Goal: Task Accomplishment & Management: Use online tool/utility

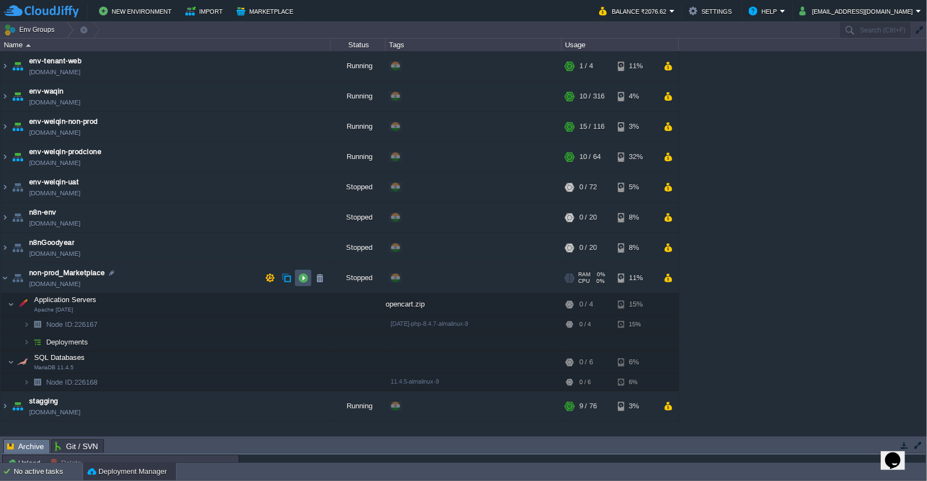
click at [298, 281] on button "button" at bounding box center [303, 278] width 10 height 10
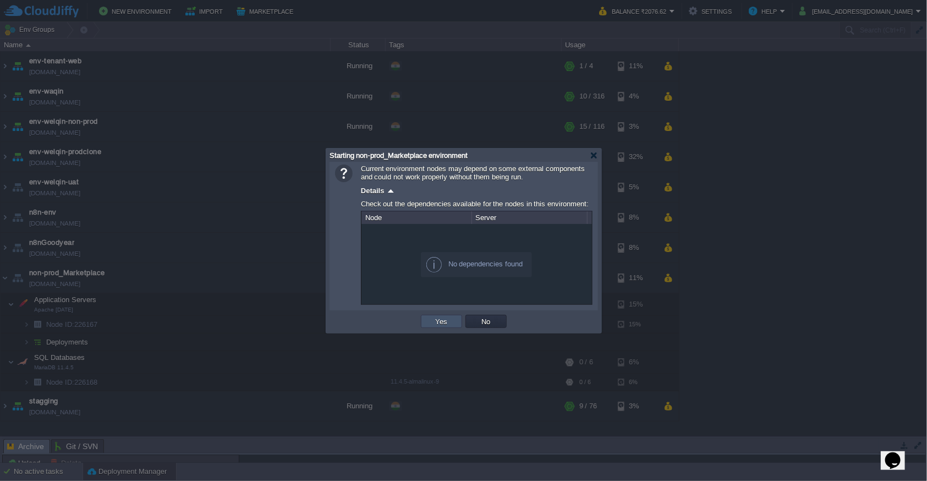
click at [449, 321] on button "Yes" at bounding box center [441, 321] width 19 height 10
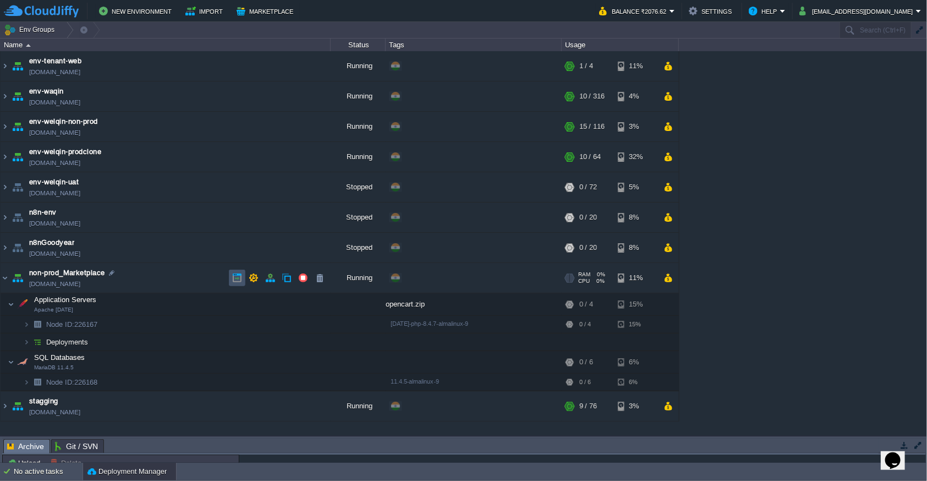
click at [233, 282] on button "button" at bounding box center [237, 278] width 10 height 10
click at [26, 325] on img at bounding box center [26, 324] width 7 height 17
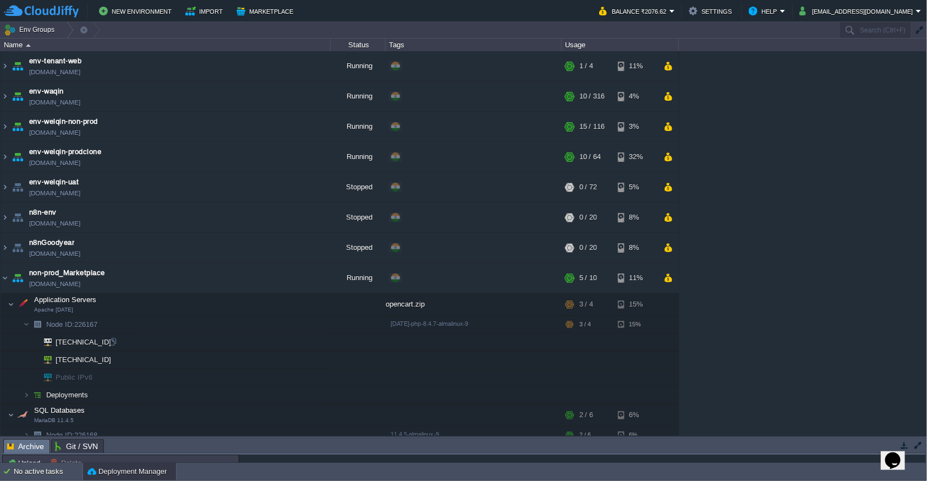
scroll to position [37, 0]
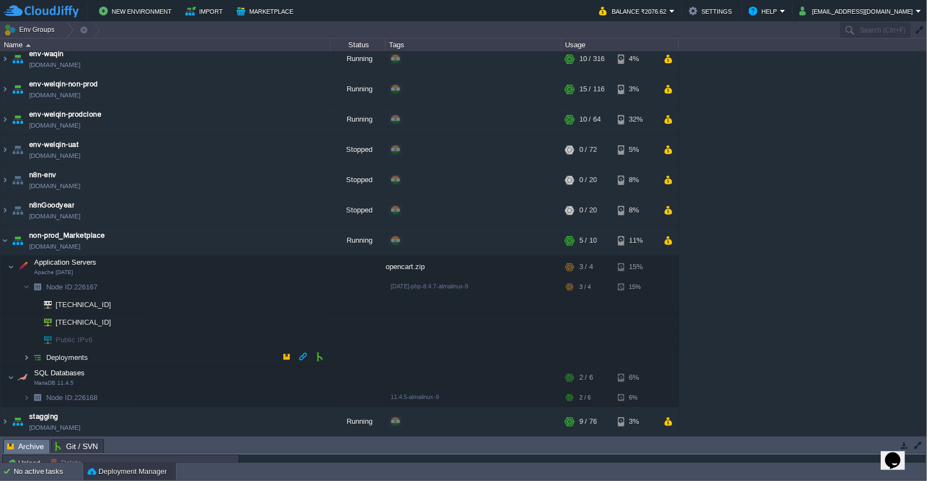
click at [25, 359] on img at bounding box center [26, 357] width 7 height 17
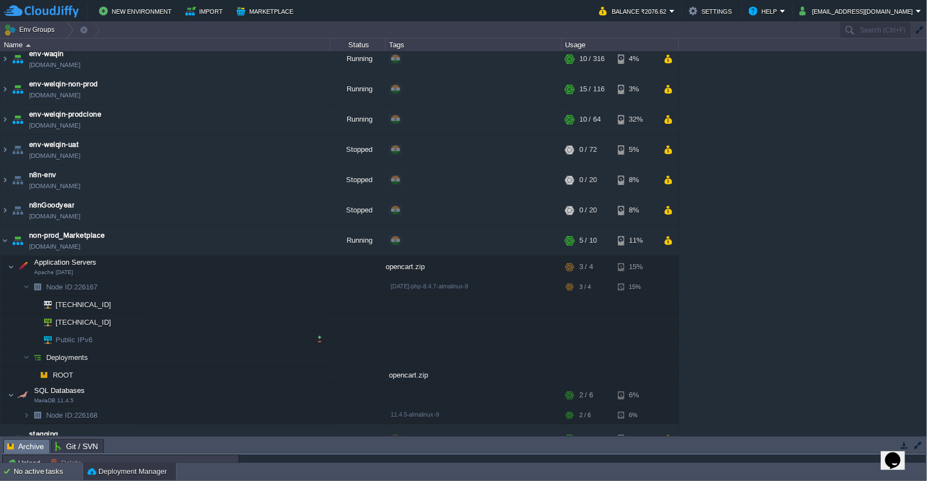
scroll to position [55, 0]
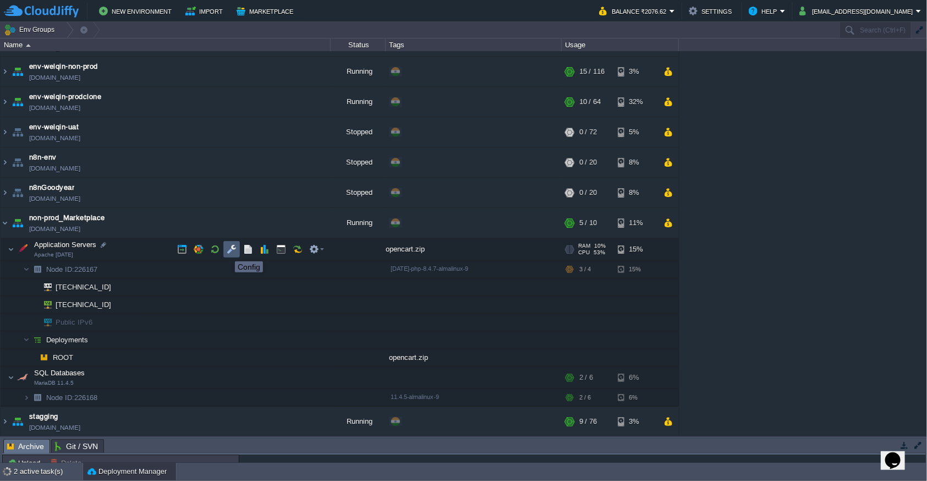
click at [231, 251] on button "button" at bounding box center [232, 249] width 10 height 10
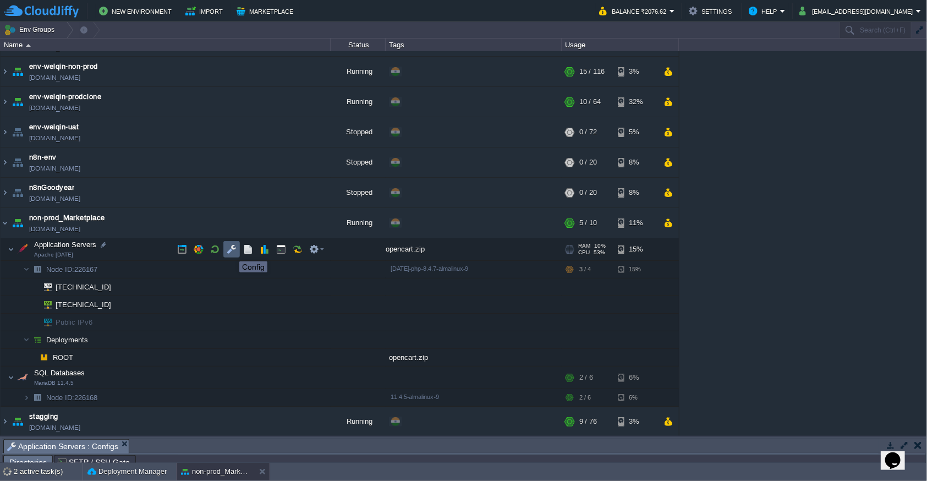
scroll to position [19, 0]
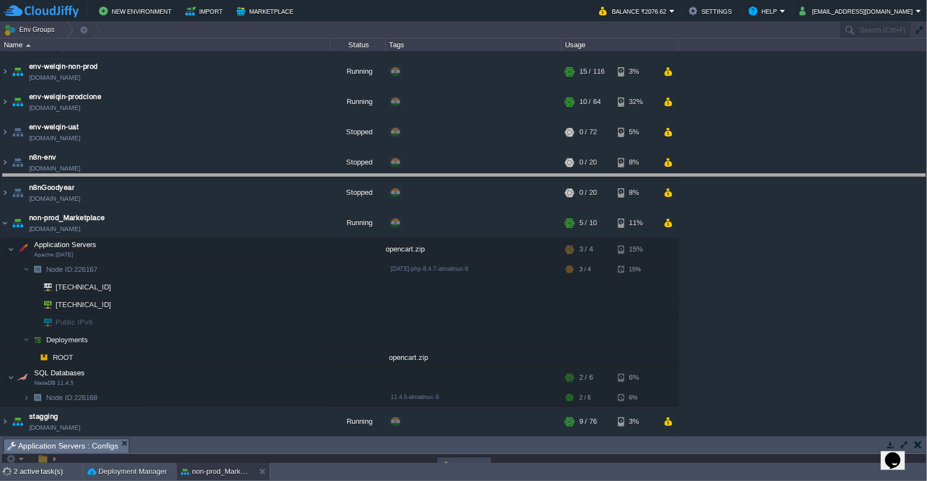
drag, startPoint x: 481, startPoint y: 443, endPoint x: 523, endPoint y: 183, distance: 263.4
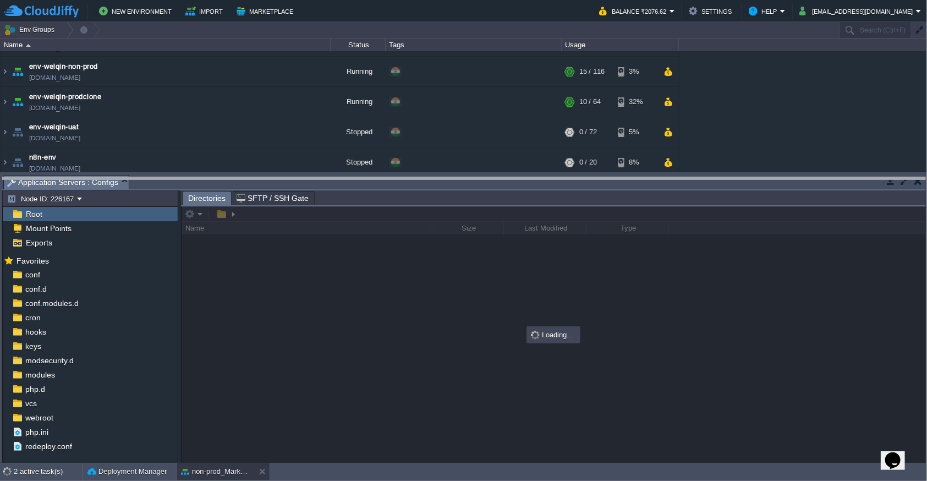
drag, startPoint x: 407, startPoint y: 186, endPoint x: 408, endPoint y: 314, distance: 127.1
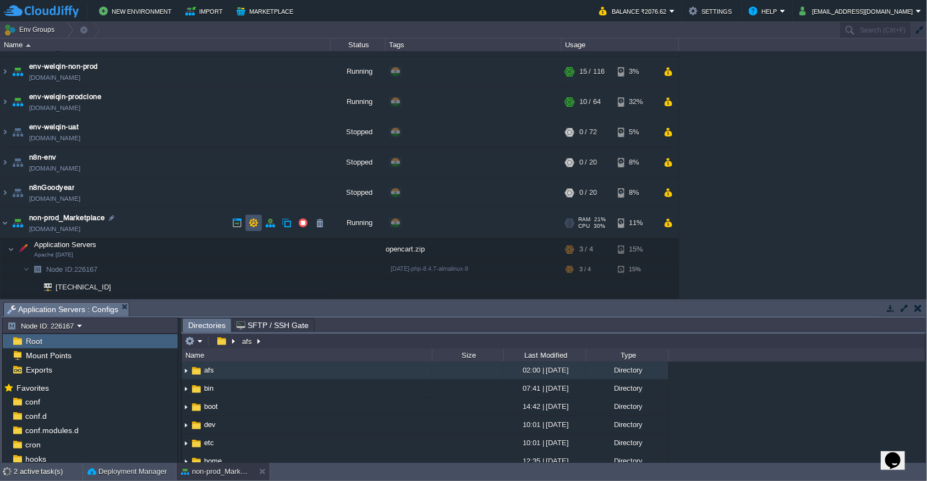
click at [254, 222] on button "button" at bounding box center [254, 223] width 10 height 10
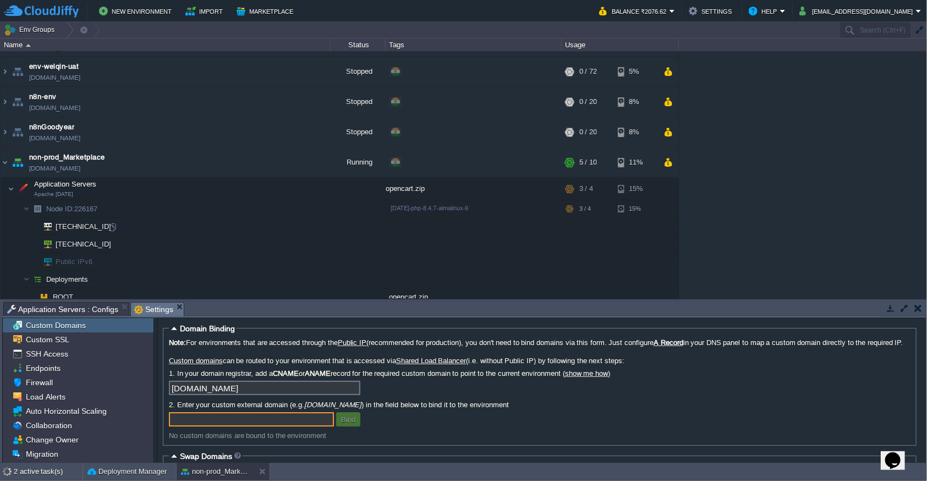
scroll to position [115, 0]
click at [111, 246] on div at bounding box center [113, 244] width 10 height 10
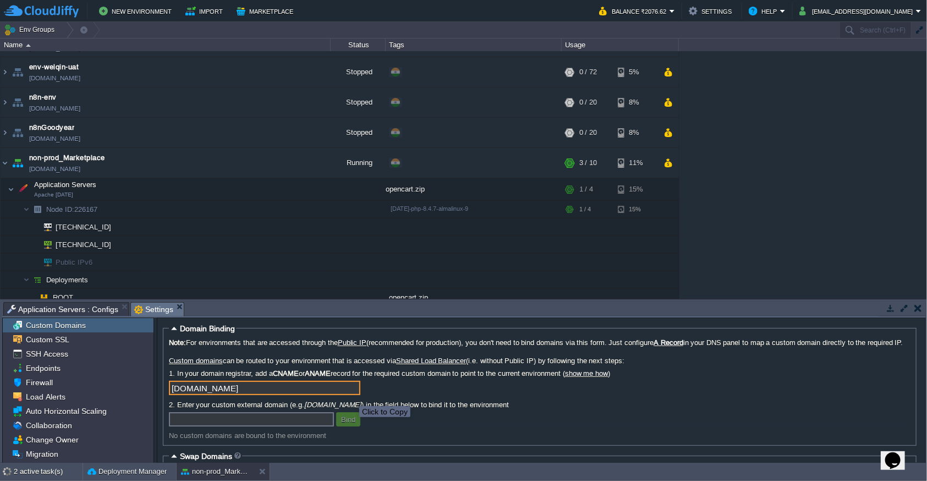
click at [351, 395] on input "[DOMAIN_NAME]" at bounding box center [264, 388] width 191 height 14
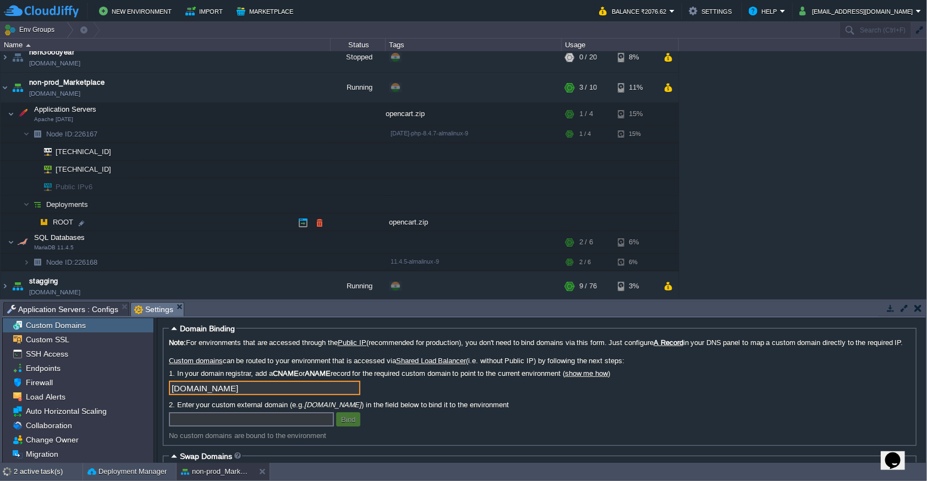
scroll to position [192, 0]
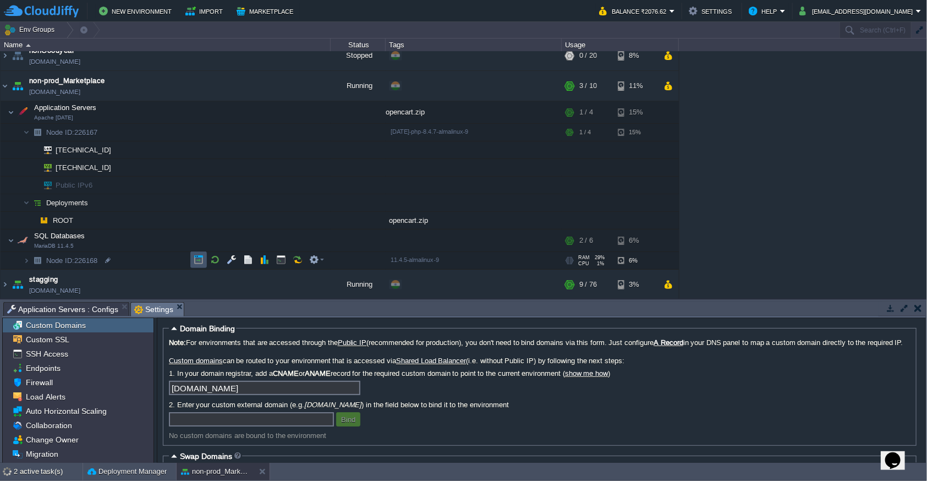
click at [195, 262] on button "button" at bounding box center [199, 260] width 10 height 10
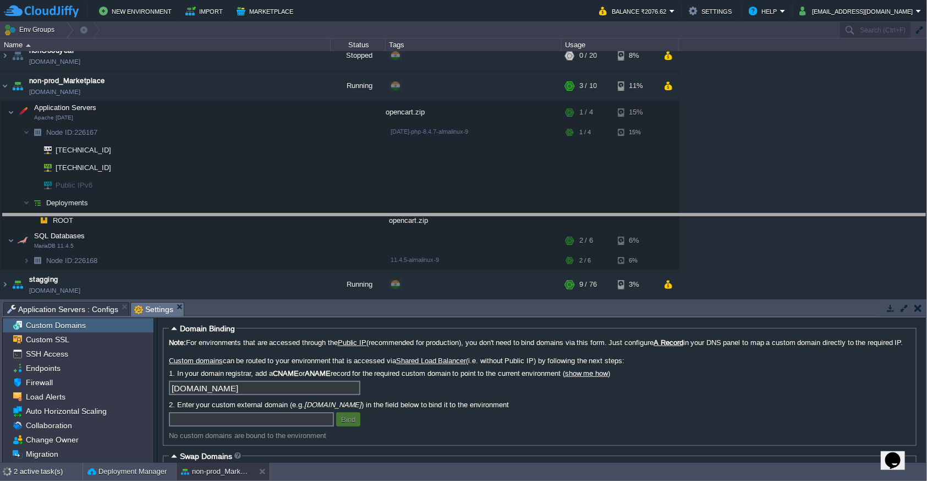
drag, startPoint x: 529, startPoint y: 306, endPoint x: 539, endPoint y: 218, distance: 89.2
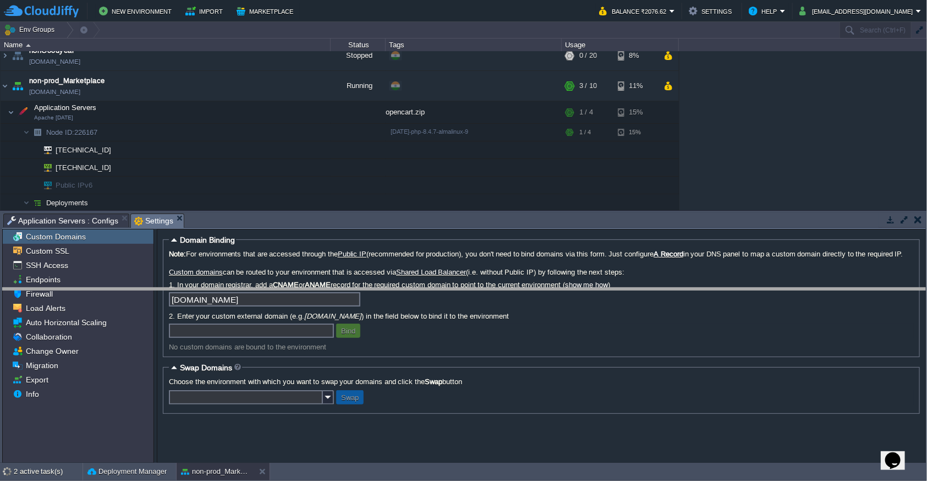
drag, startPoint x: 292, startPoint y: 225, endPoint x: 293, endPoint y: 340, distance: 115.5
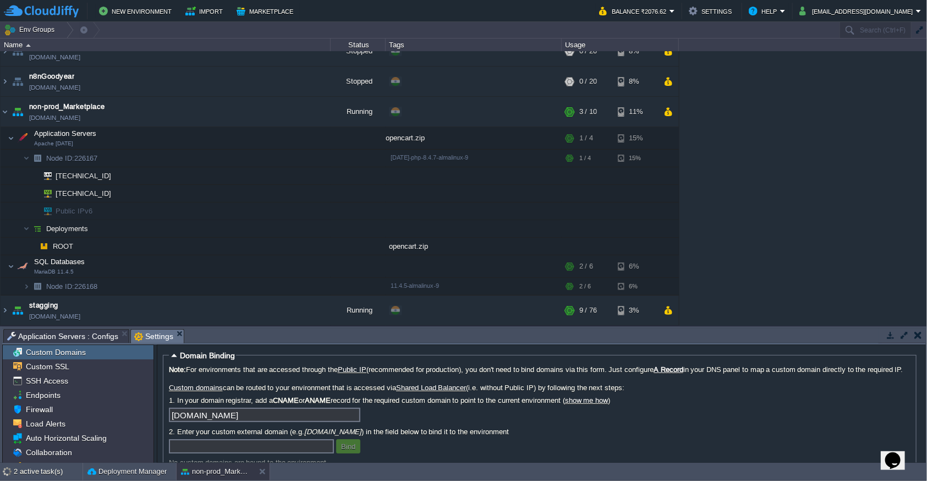
scroll to position [165, 0]
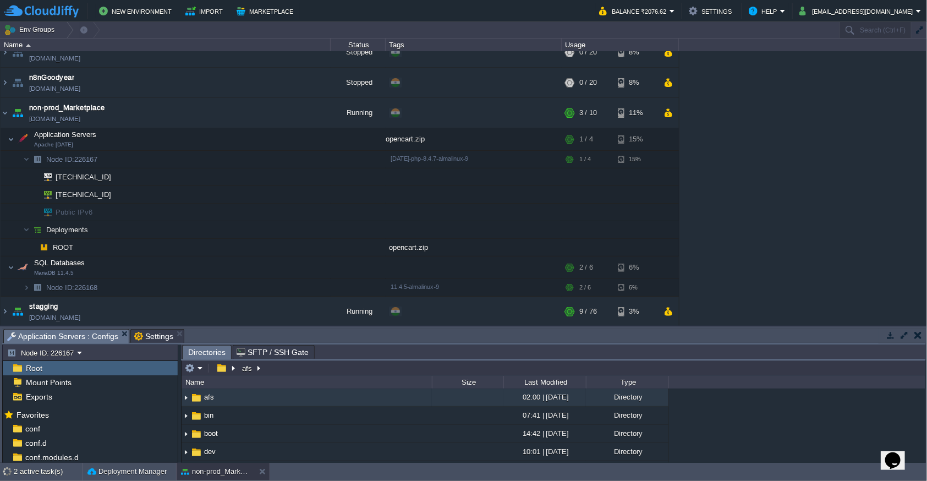
click at [71, 337] on span "Application Servers : Configs" at bounding box center [62, 336] width 111 height 14
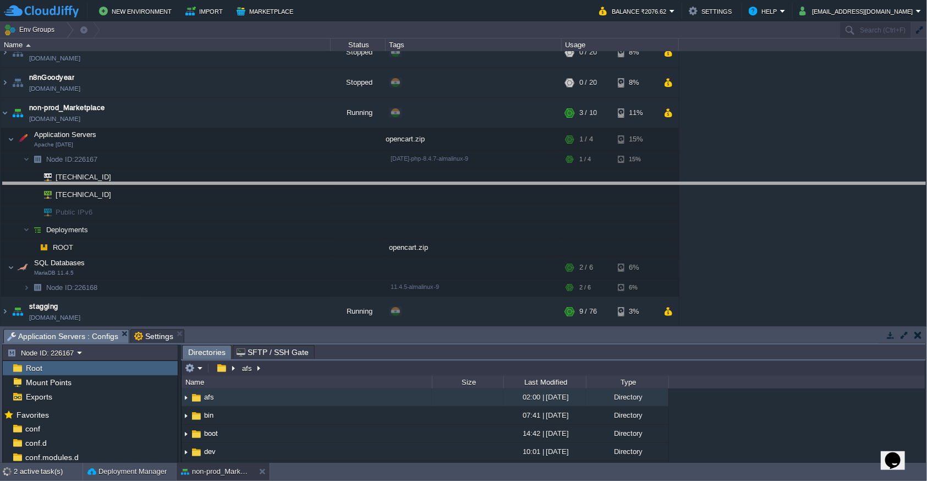
drag, startPoint x: 360, startPoint y: 333, endPoint x: 359, endPoint y: 183, distance: 149.6
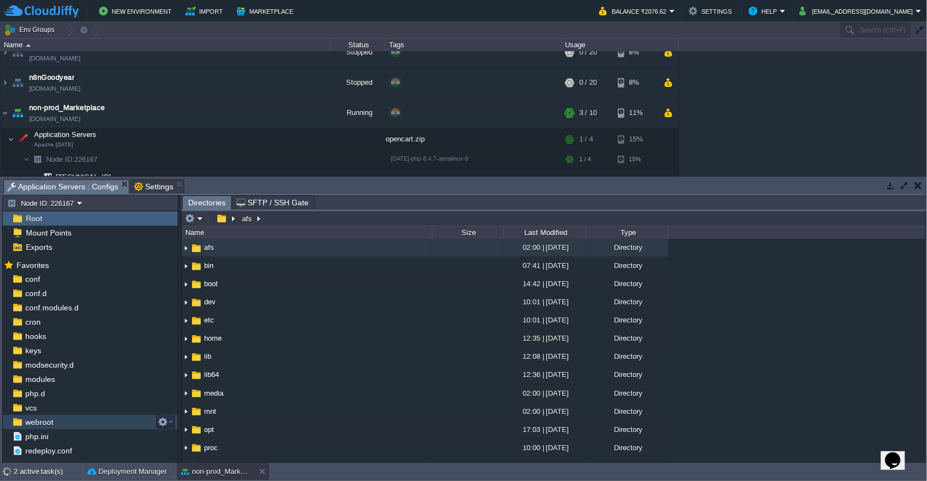
click at [67, 424] on div "webroot" at bounding box center [90, 422] width 175 height 14
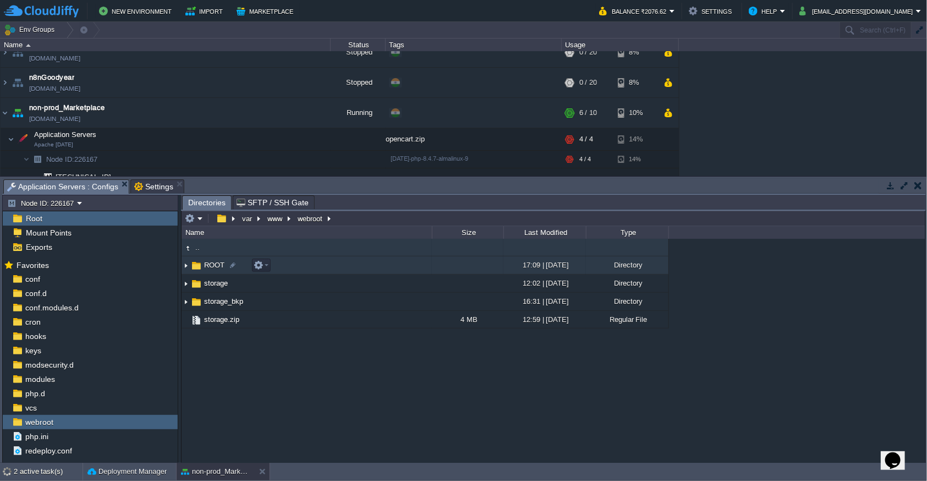
click at [185, 267] on img at bounding box center [186, 265] width 9 height 17
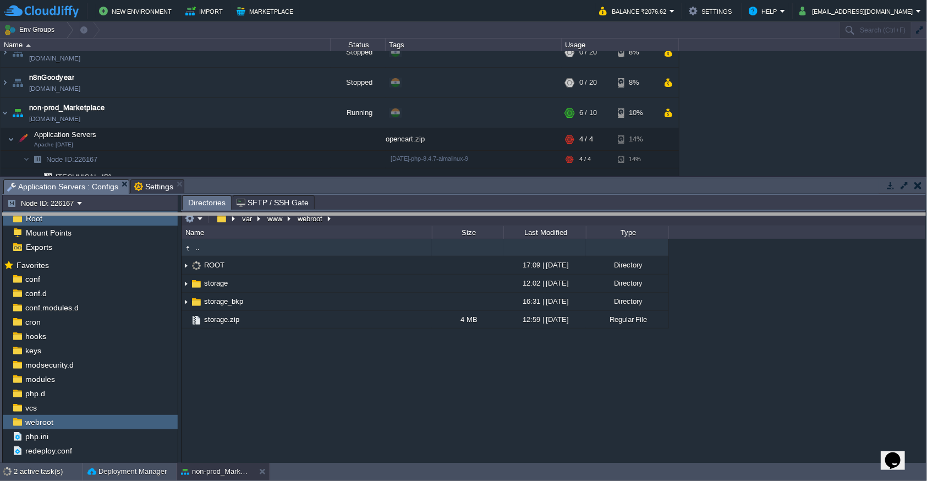
drag, startPoint x: 509, startPoint y: 191, endPoint x: 513, endPoint y: 233, distance: 41.4
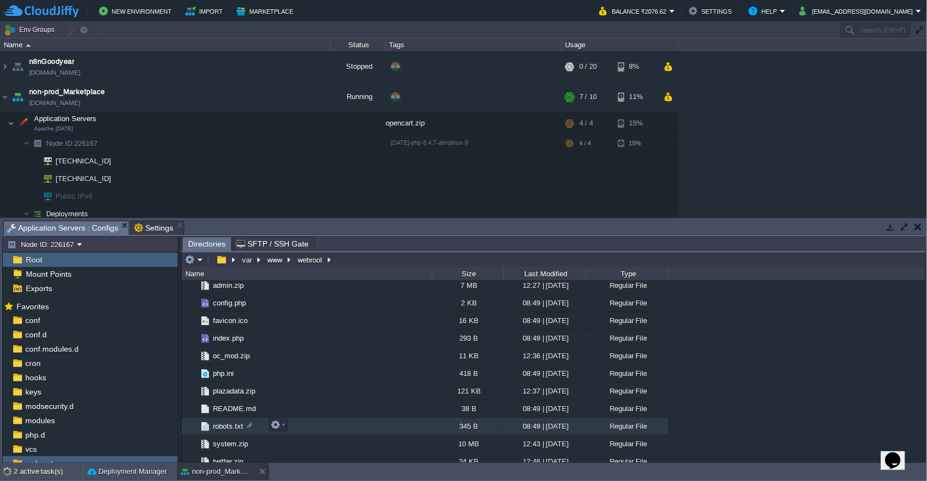
scroll to position [371, 0]
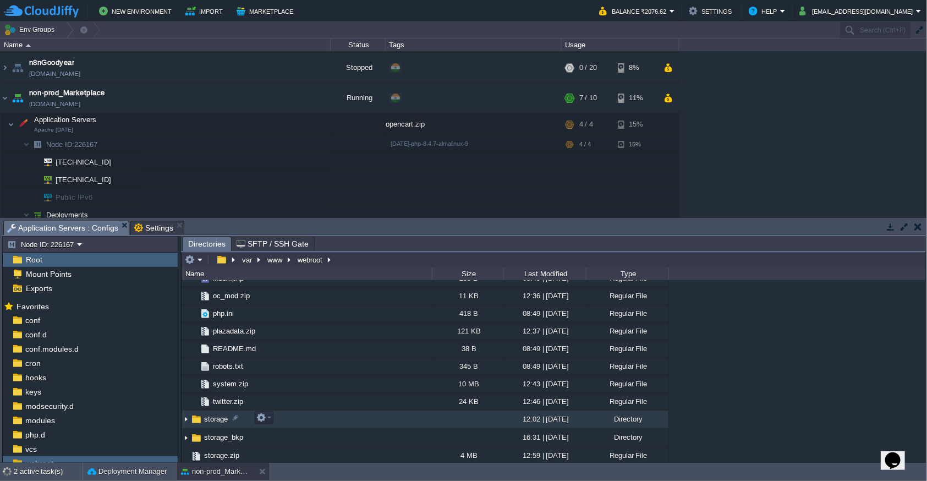
click at [188, 419] on img at bounding box center [186, 419] width 9 height 17
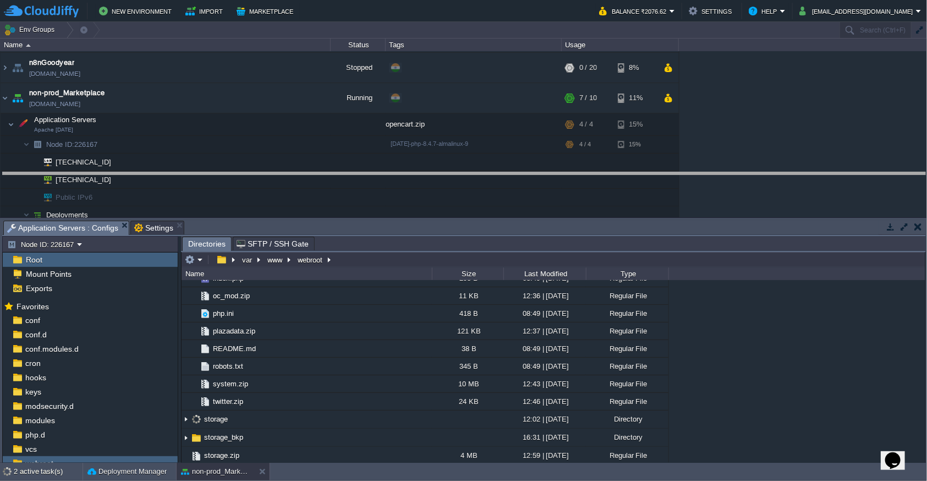
drag, startPoint x: 526, startPoint y: 234, endPoint x: 518, endPoint y: 152, distance: 82.3
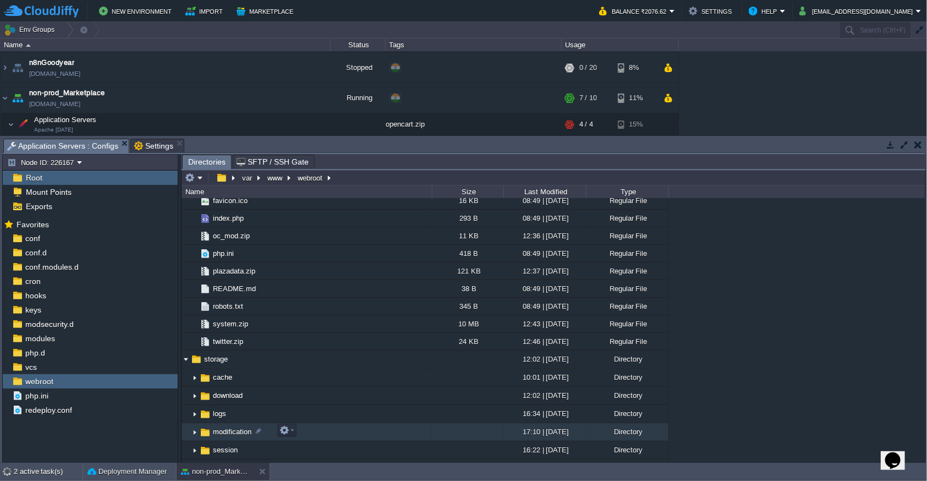
scroll to position [409, 0]
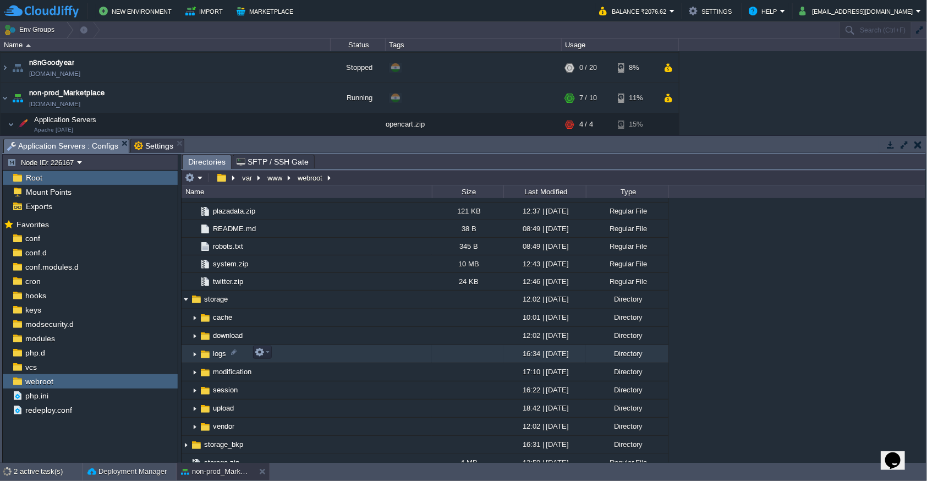
click at [191, 353] on img at bounding box center [194, 353] width 9 height 17
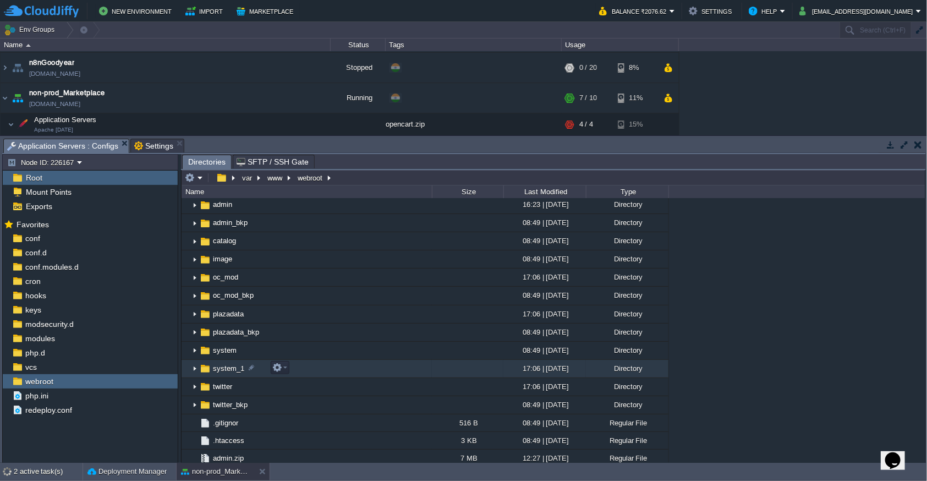
scroll to position [0, 0]
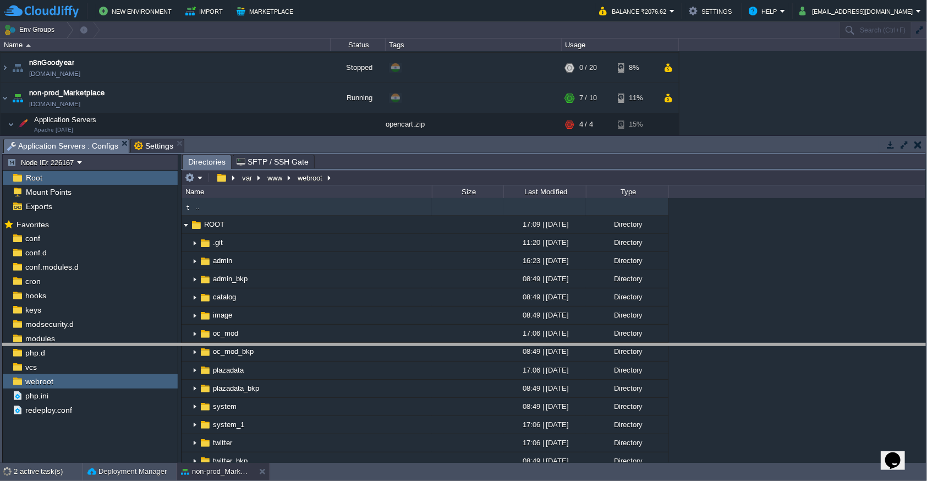
drag, startPoint x: 589, startPoint y: 150, endPoint x: 587, endPoint y: 357, distance: 206.8
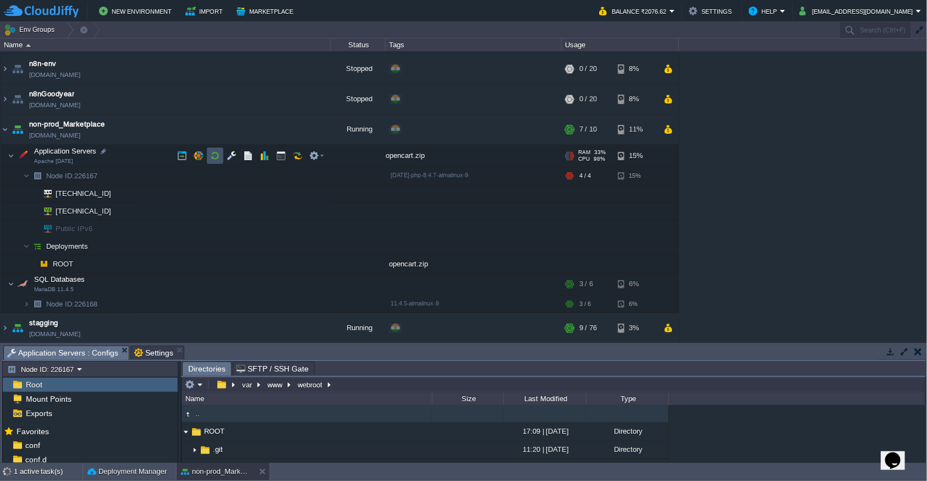
click at [217, 160] on button "button" at bounding box center [215, 156] width 10 height 10
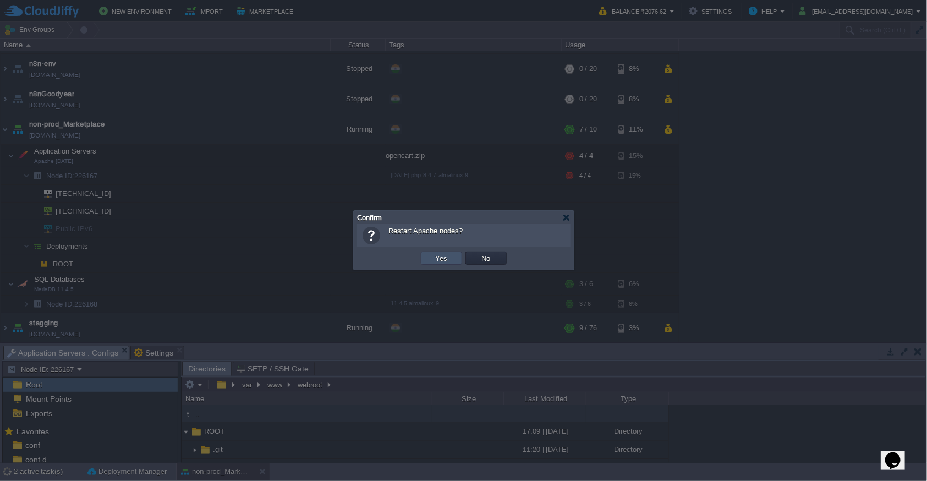
click at [437, 254] on button "Yes" at bounding box center [441, 258] width 19 height 10
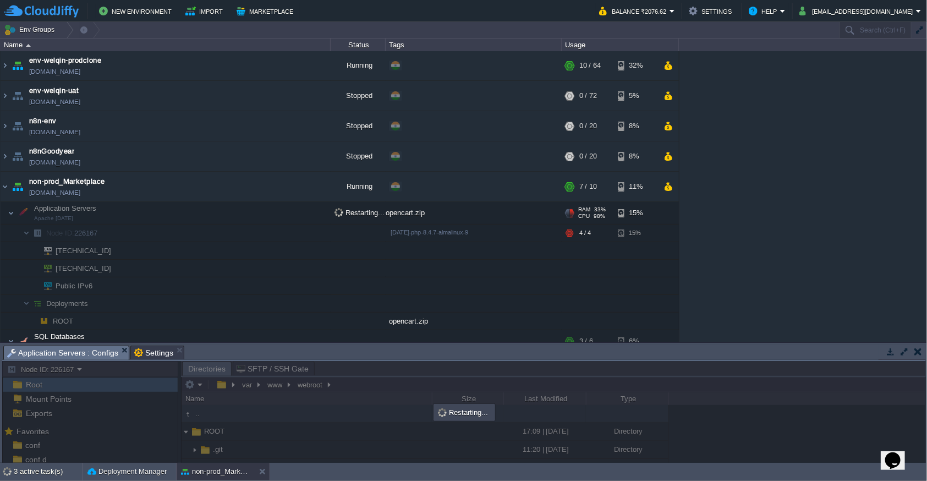
scroll to position [120, 0]
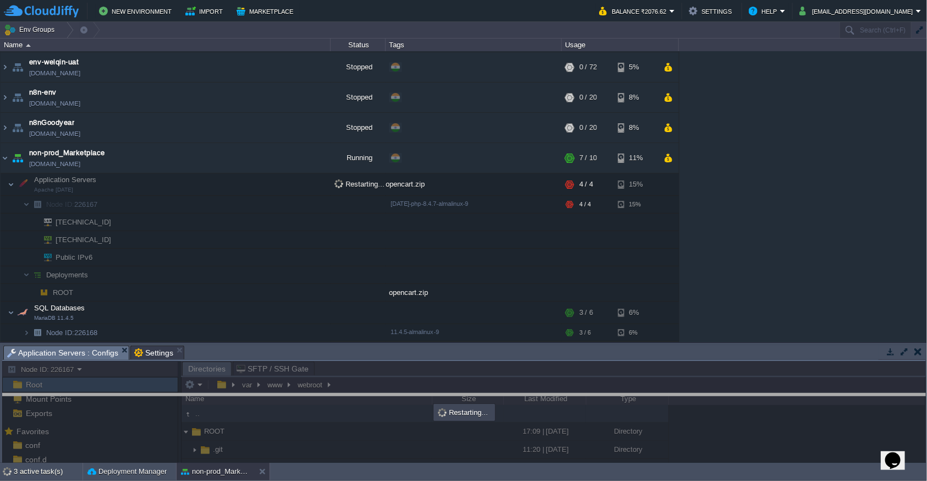
drag, startPoint x: 432, startPoint y: 354, endPoint x: 432, endPoint y: 359, distance: 5.5
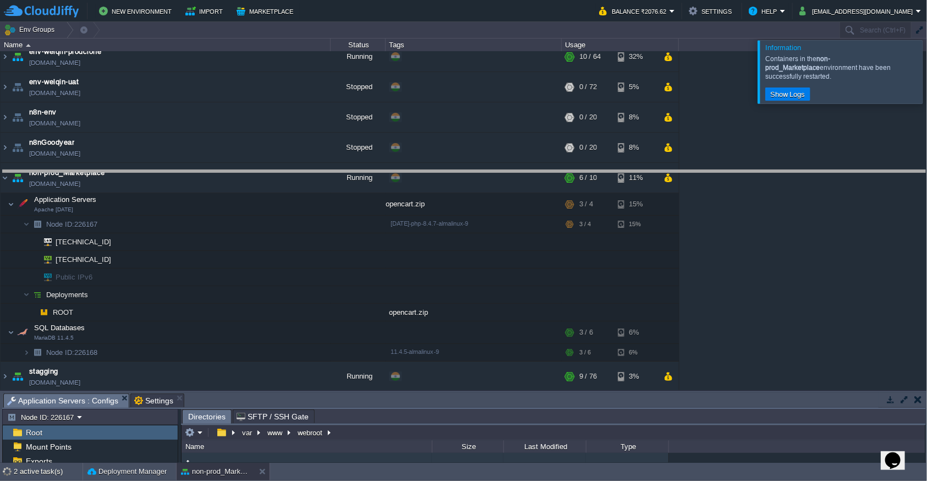
drag, startPoint x: 463, startPoint y: 401, endPoint x: 444, endPoint y: 175, distance: 226.9
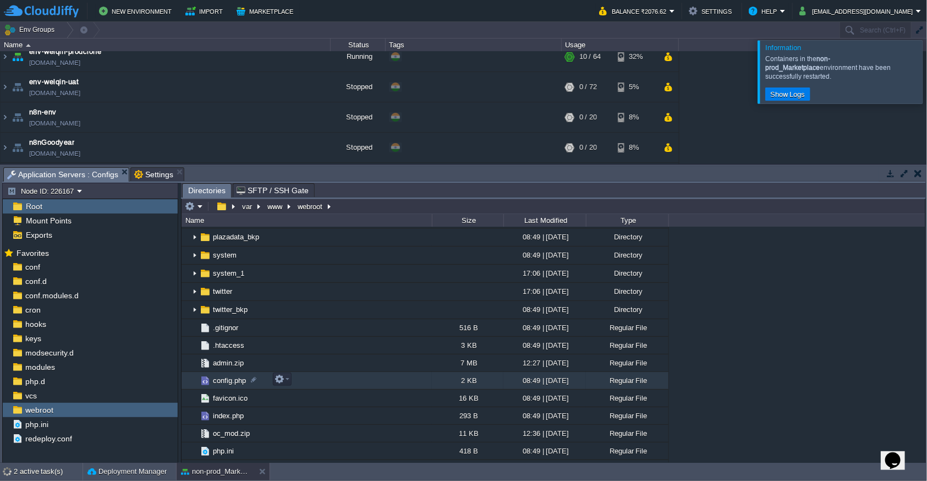
scroll to position [240, 0]
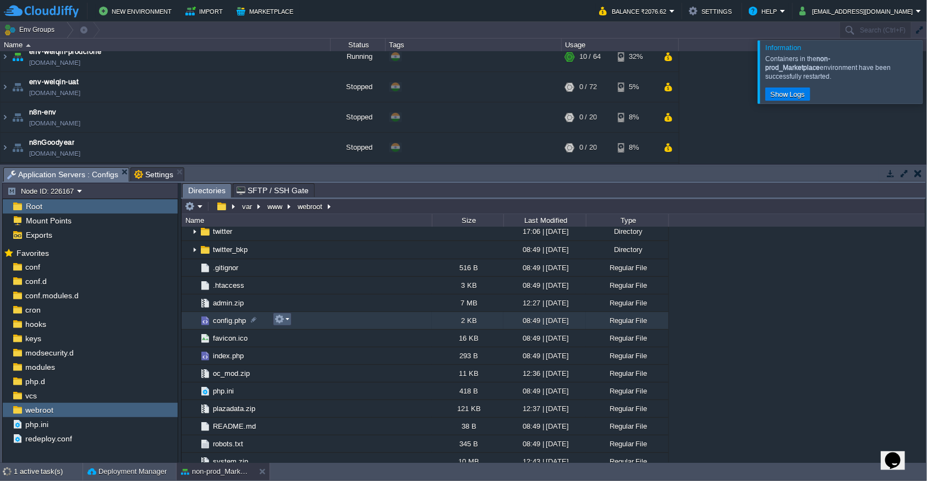
click at [282, 320] on button "button" at bounding box center [279, 319] width 10 height 10
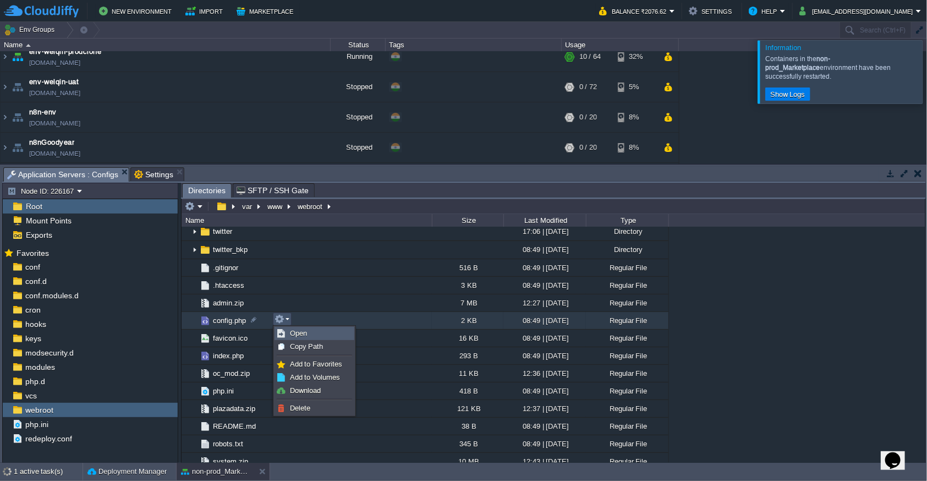
click at [295, 332] on span "Open" at bounding box center [298, 333] width 17 height 8
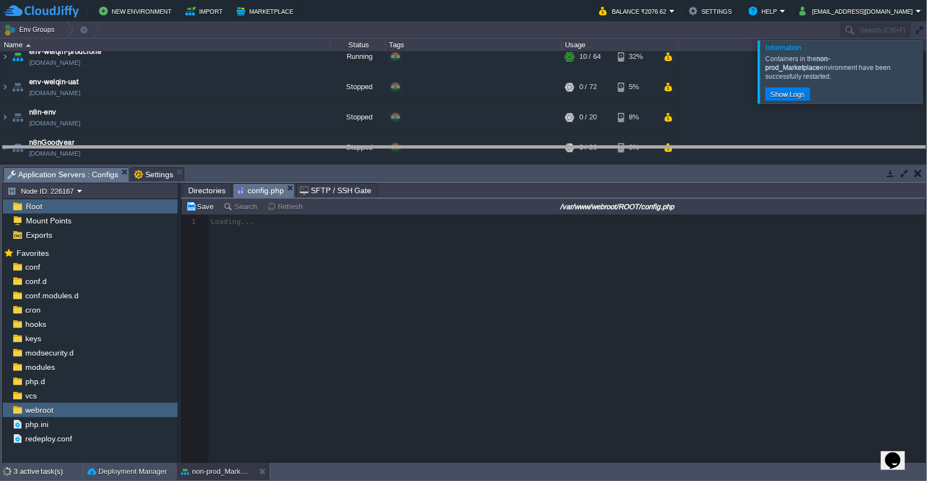
drag, startPoint x: 468, startPoint y: 179, endPoint x: 466, endPoint y: 111, distance: 68.8
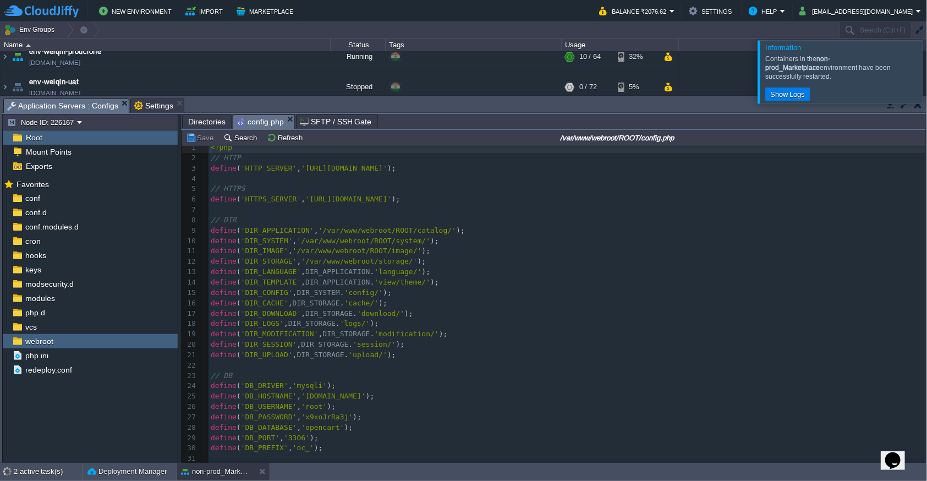
scroll to position [8, 0]
click at [195, 118] on span "Directories" at bounding box center [206, 121] width 37 height 13
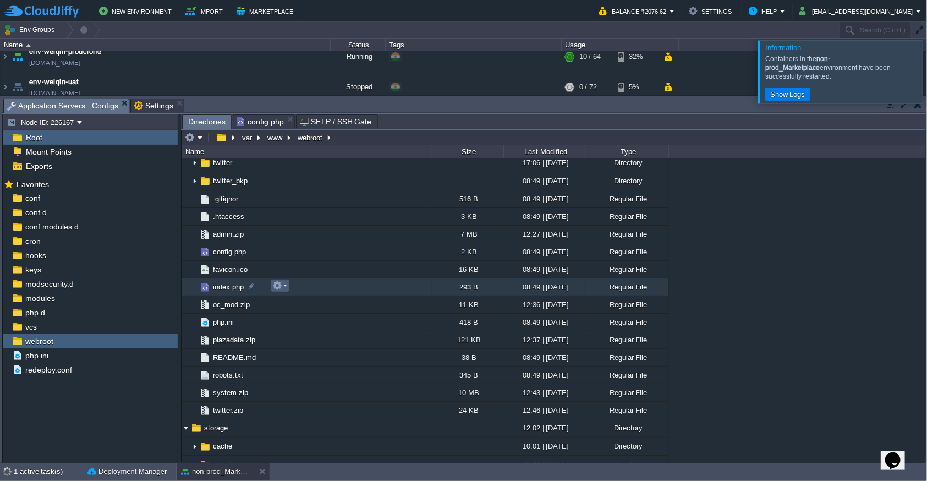
click at [281, 288] on button "button" at bounding box center [277, 286] width 10 height 10
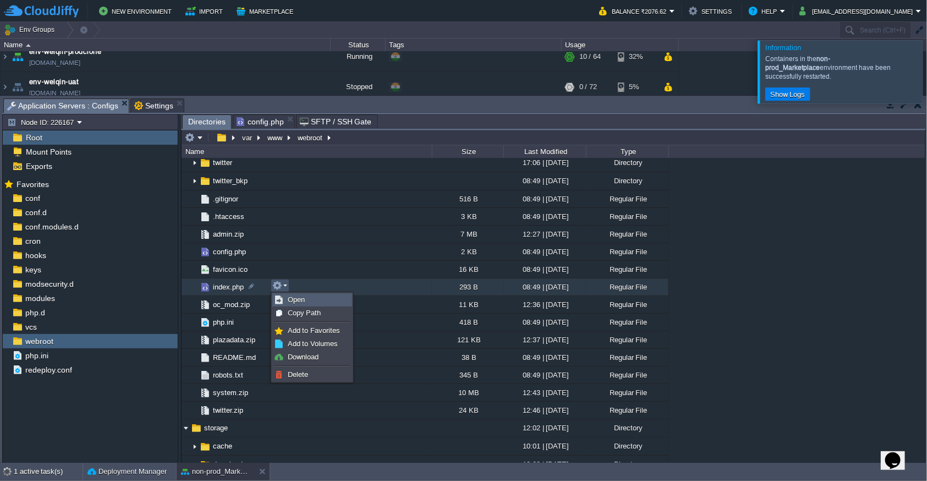
click at [303, 301] on span "Open" at bounding box center [296, 299] width 17 height 8
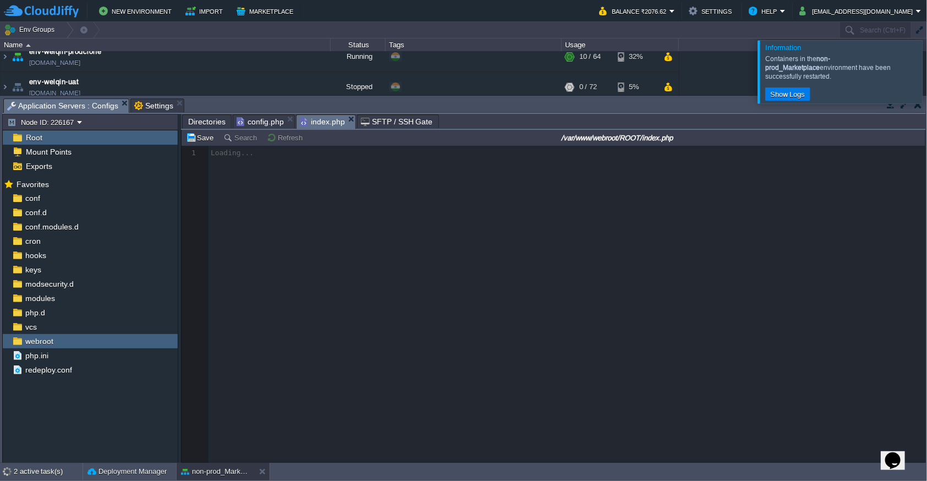
scroll to position [3, 0]
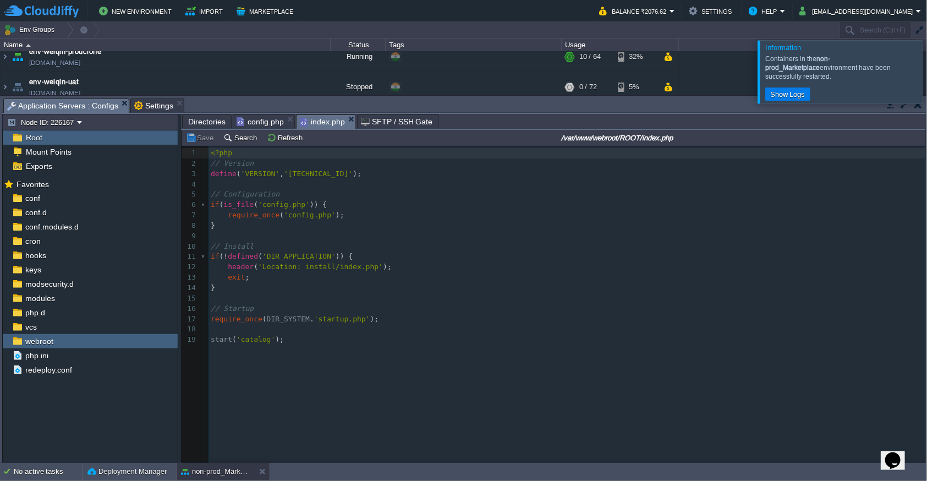
click at [265, 120] on span "config.php" at bounding box center [260, 121] width 47 height 13
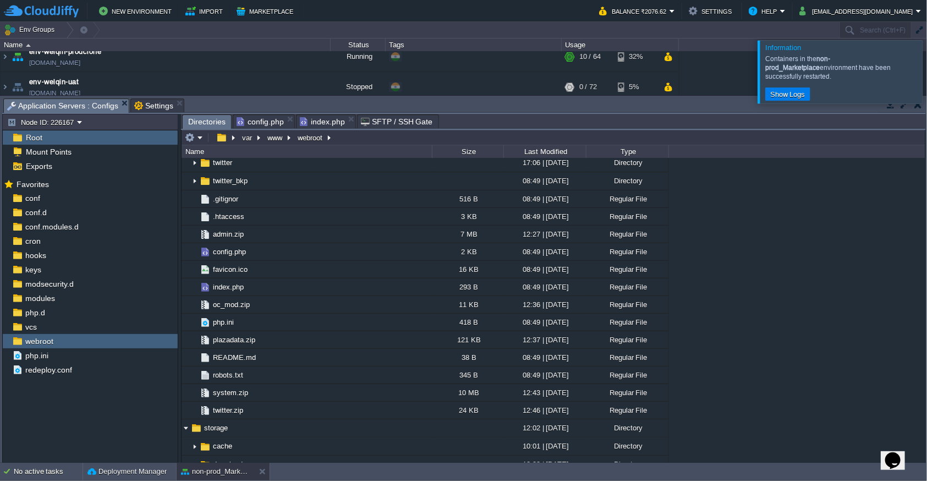
click at [201, 121] on span "Directories" at bounding box center [206, 122] width 37 height 14
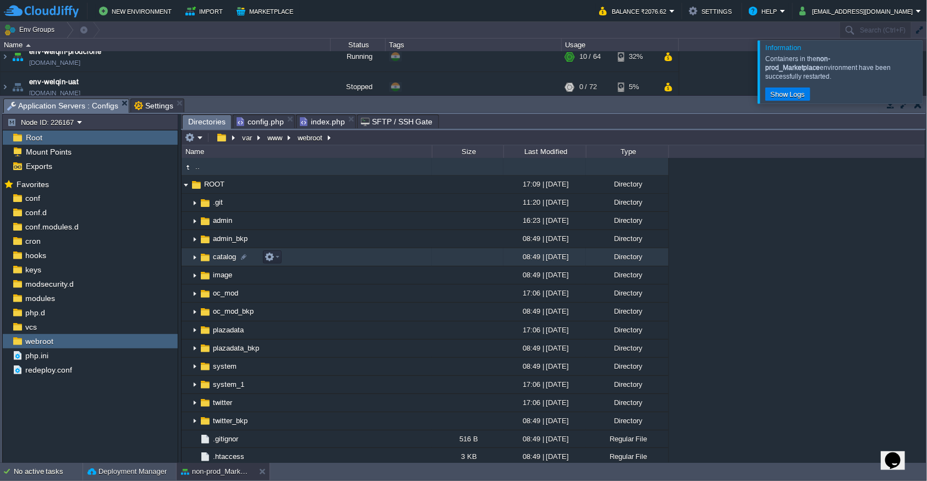
click at [195, 257] on img at bounding box center [194, 257] width 9 height 17
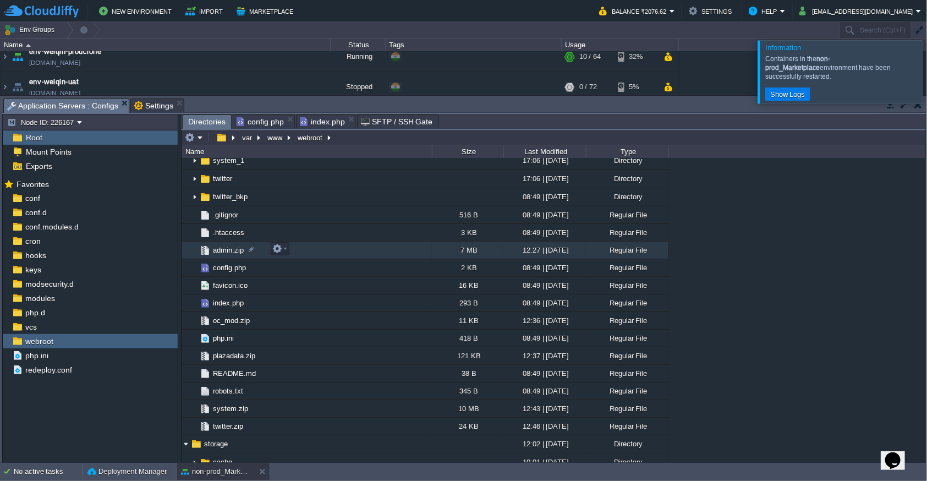
scroll to position [240, 0]
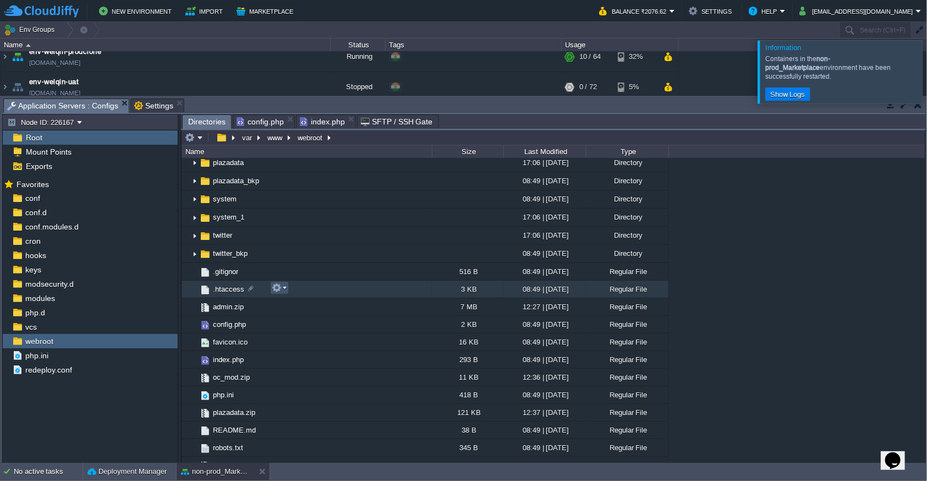
click at [281, 290] on button "button" at bounding box center [277, 288] width 10 height 10
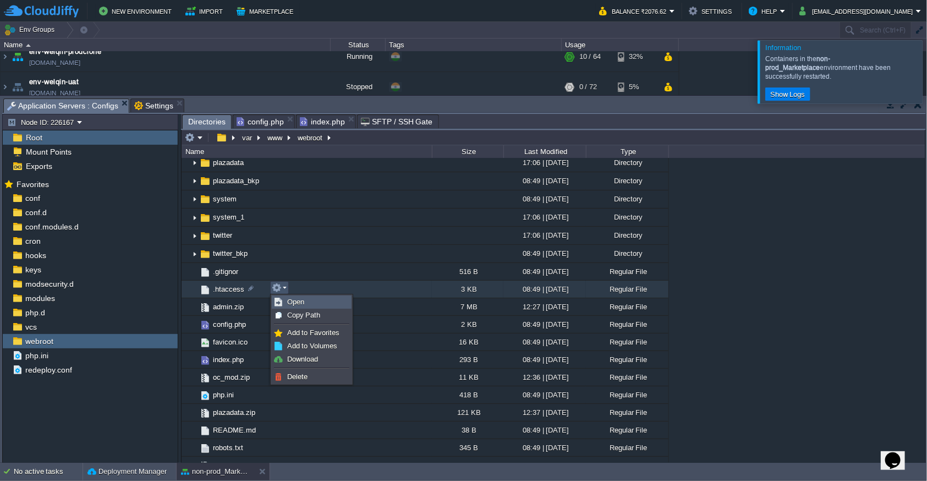
click at [294, 305] on span "Open" at bounding box center [295, 302] width 17 height 8
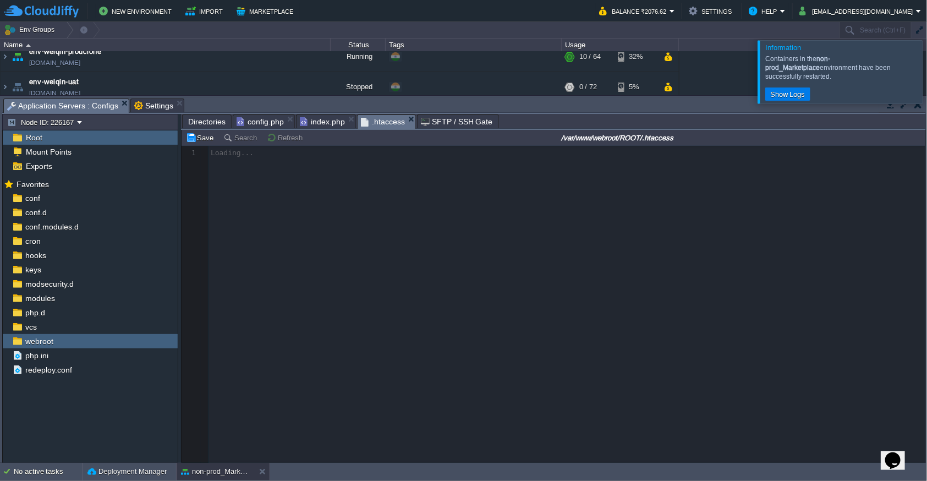
click at [321, 127] on span "index.php" at bounding box center [322, 121] width 45 height 13
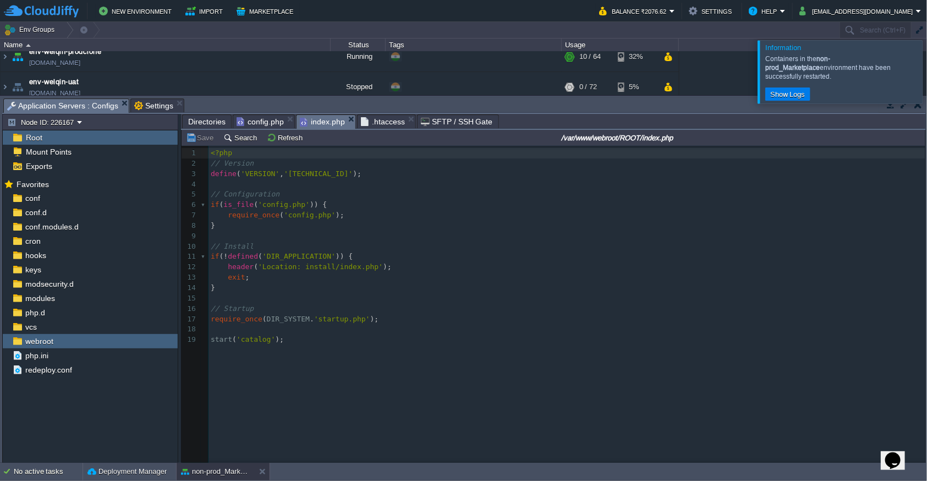
click at [206, 123] on span "Directories" at bounding box center [206, 121] width 37 height 13
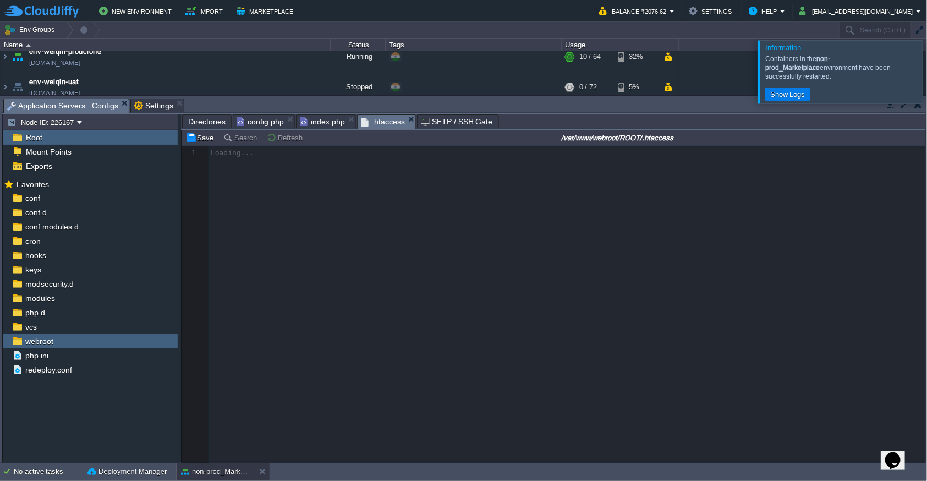
click at [380, 122] on span ".htaccess" at bounding box center [383, 122] width 44 height 14
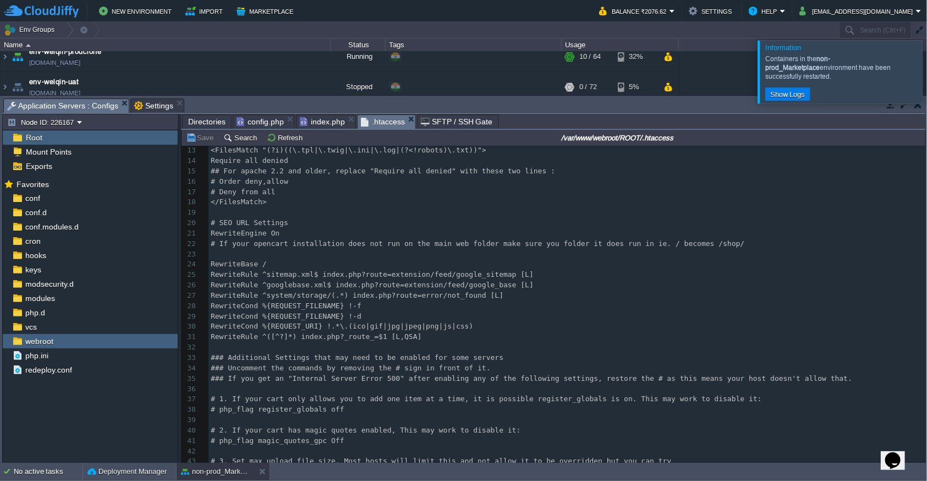
scroll to position [66, 0]
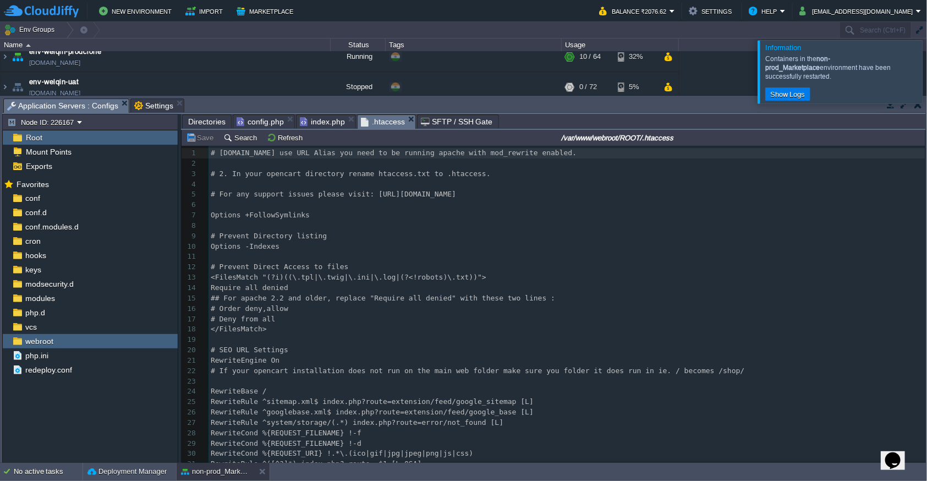
click at [205, 122] on span "Directories" at bounding box center [206, 121] width 37 height 13
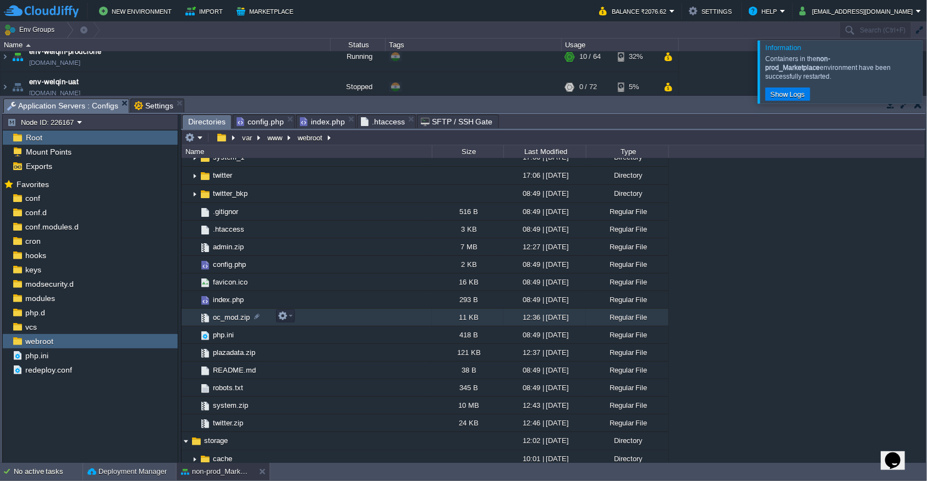
scroll to position [240, 0]
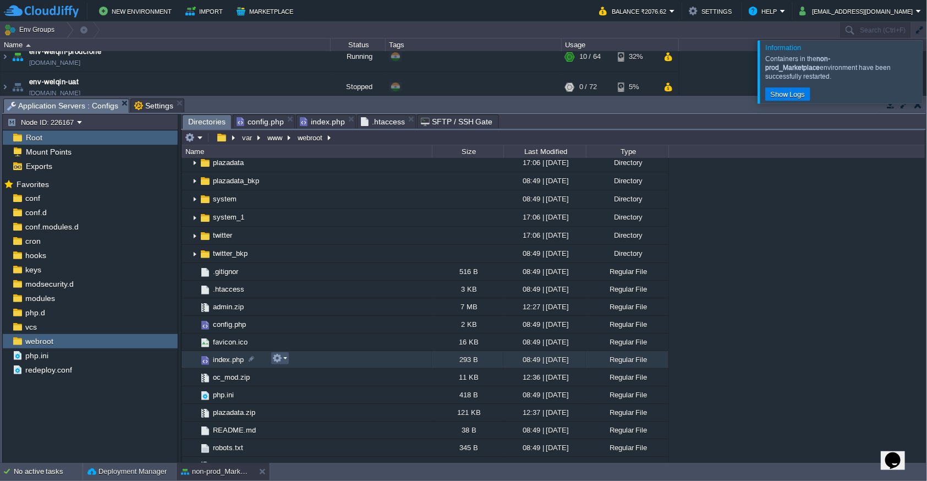
click at [281, 358] on button "button" at bounding box center [277, 358] width 10 height 10
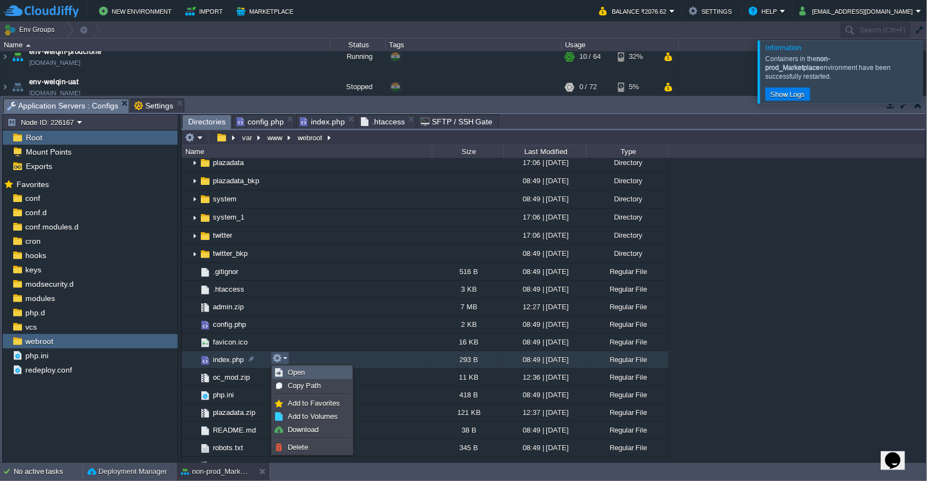
click at [309, 373] on link "Open" at bounding box center [312, 372] width 79 height 12
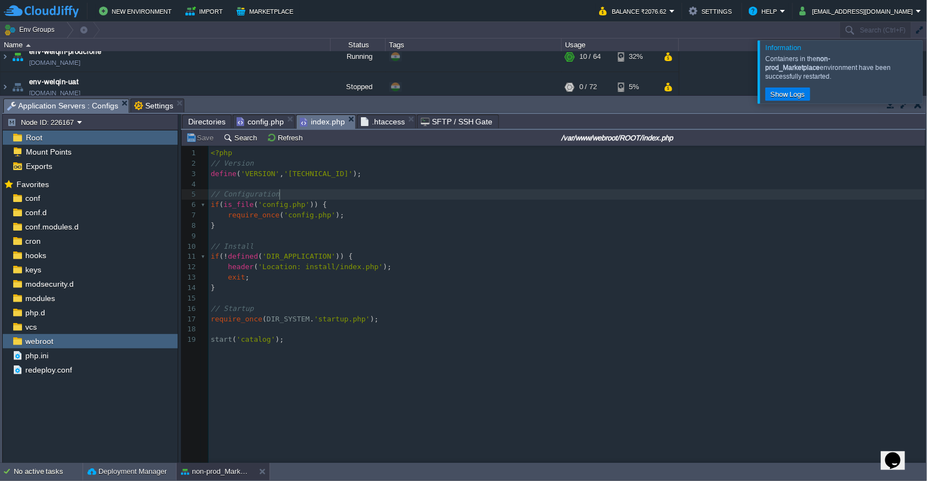
click at [359, 197] on pre "// Configuration" at bounding box center [568, 194] width 720 height 10
click at [359, 189] on pre "// Configuration" at bounding box center [568, 194] width 720 height 10
click at [365, 333] on pre "​" at bounding box center [568, 329] width 720 height 10
click at [153, 108] on span "Settings" at bounding box center [153, 105] width 39 height 13
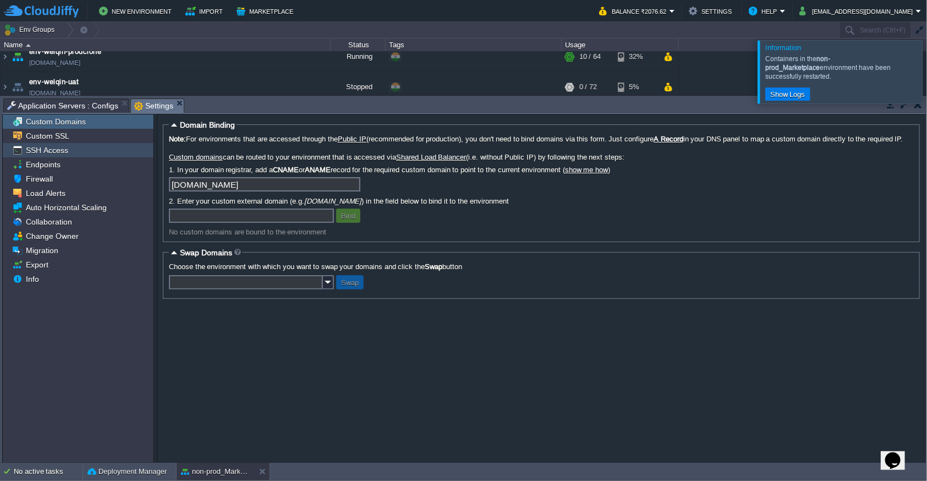
click at [76, 149] on div "SSH Access" at bounding box center [78, 150] width 151 height 14
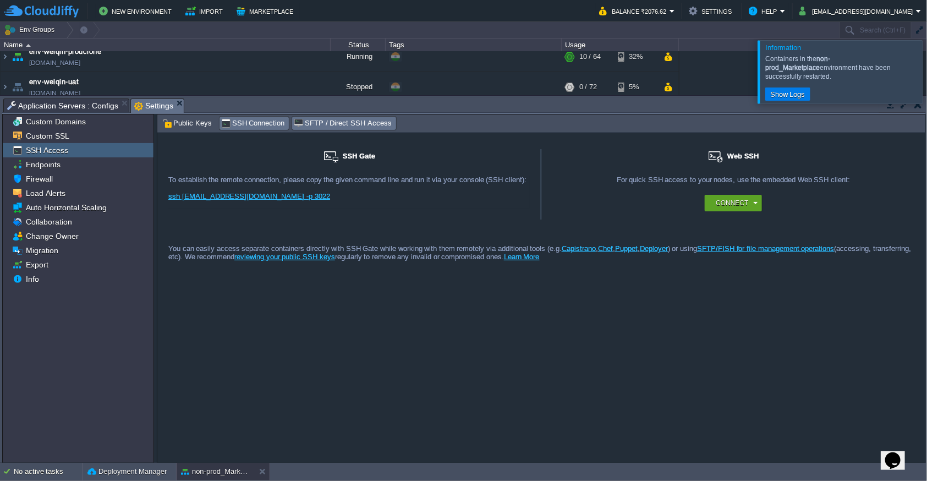
click at [348, 124] on span "SFTP / Direct SSH Access" at bounding box center [342, 123] width 97 height 12
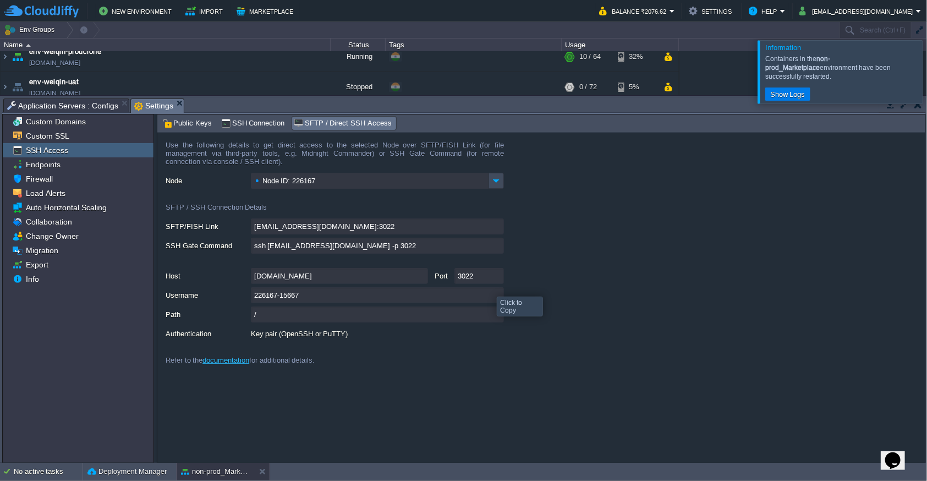
click at [497, 294] on input "226167-15667" at bounding box center [377, 295] width 253 height 16
type textarea "226167-15667"
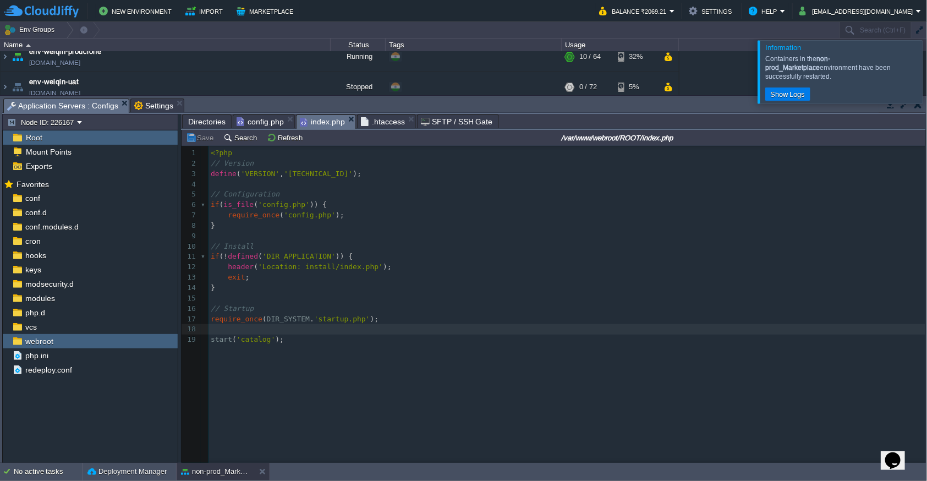
click at [79, 105] on span "Application Servers : Configs" at bounding box center [62, 106] width 111 height 14
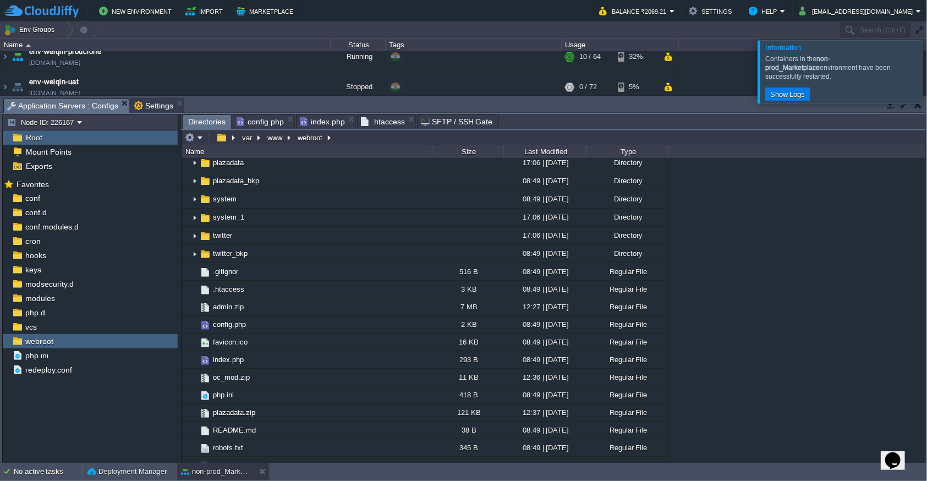
click at [205, 120] on span "Directories" at bounding box center [206, 122] width 37 height 14
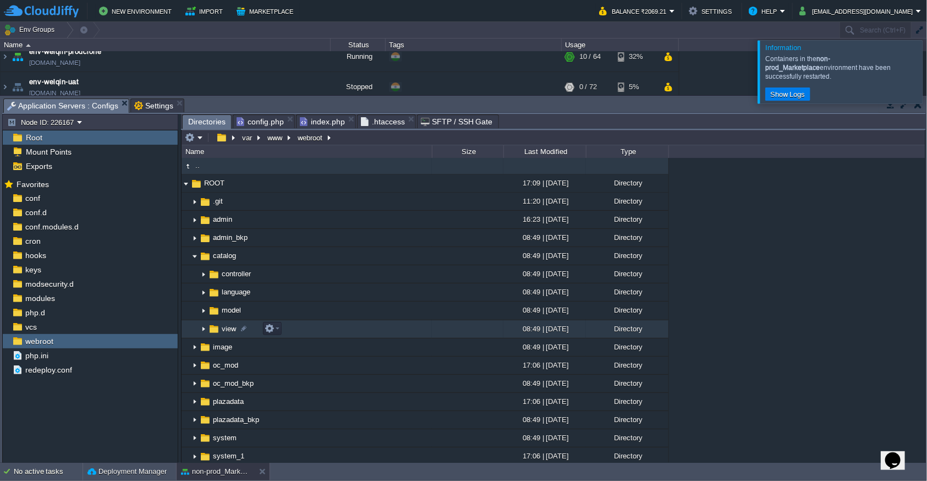
scroll to position [0, 0]
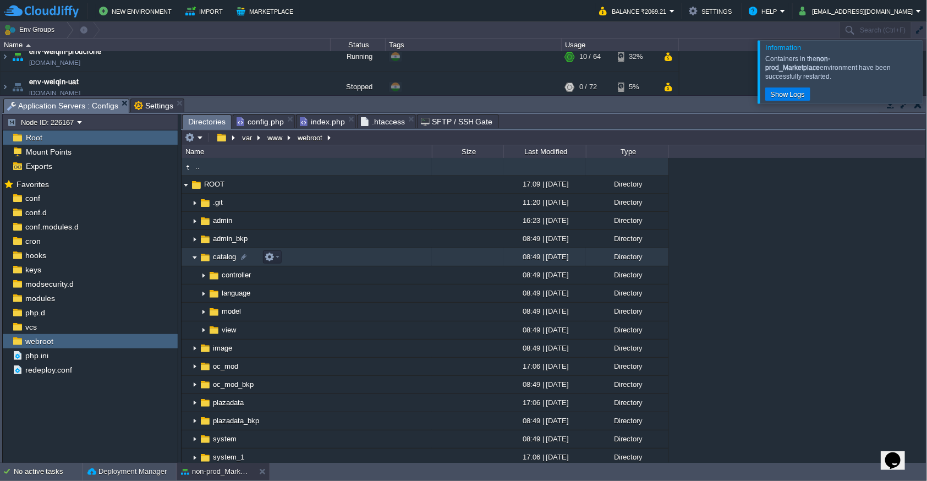
click at [193, 259] on img at bounding box center [194, 257] width 9 height 17
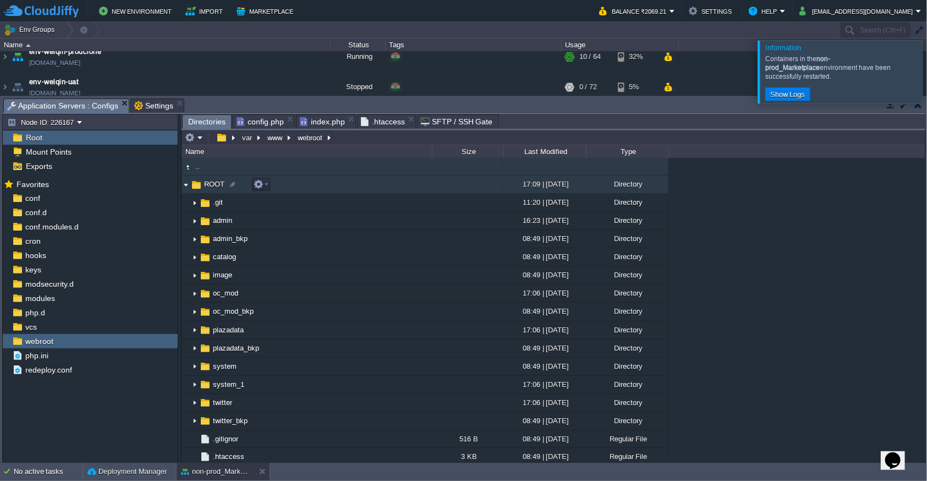
click at [185, 185] on img at bounding box center [186, 184] width 9 height 17
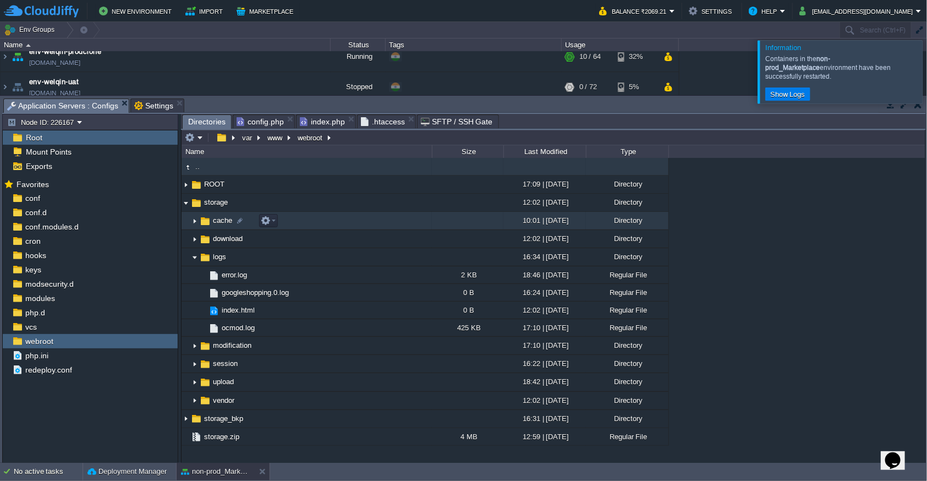
click at [193, 223] on img at bounding box center [194, 220] width 9 height 17
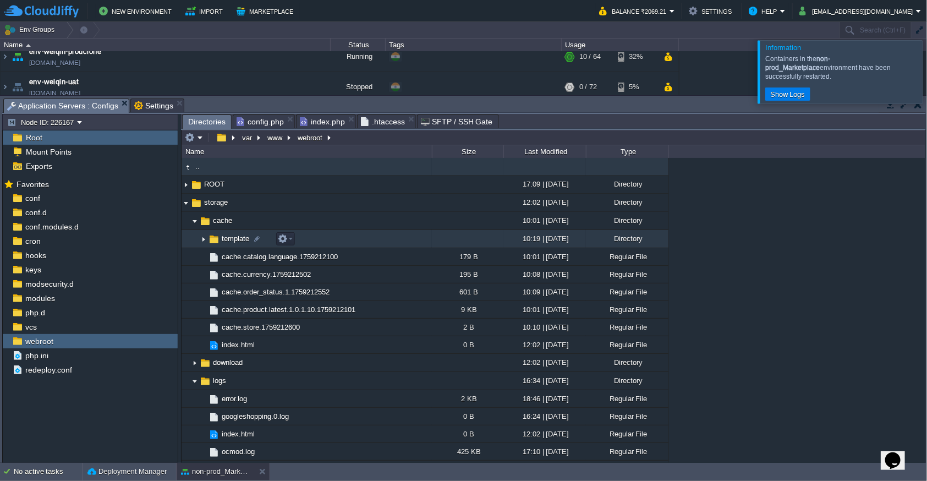
click at [200, 241] on img at bounding box center [203, 238] width 9 height 17
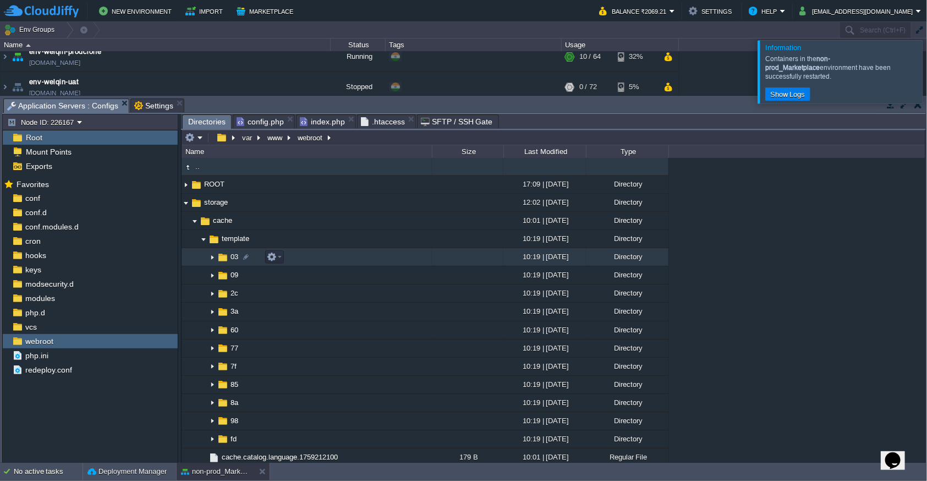
click at [304, 254] on td "03" at bounding box center [307, 257] width 250 height 18
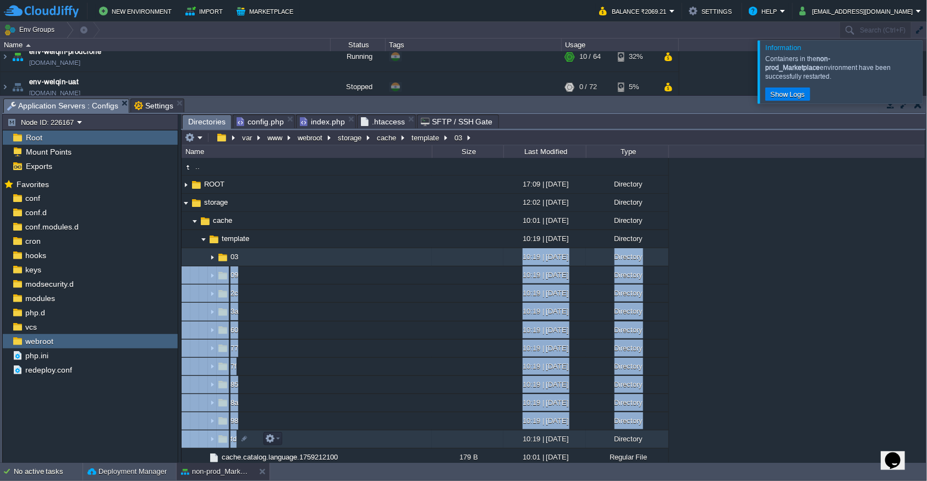
click at [314, 437] on td "fd" at bounding box center [307, 439] width 250 height 18
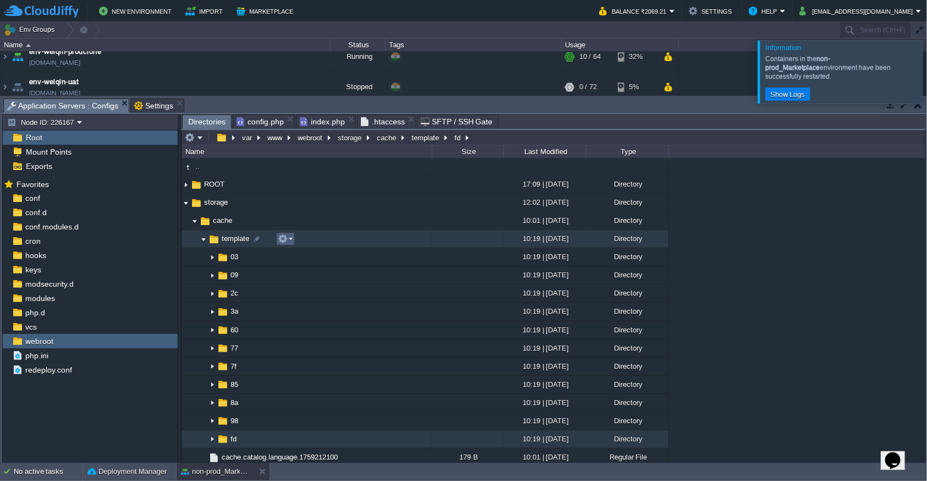
click at [290, 239] on em at bounding box center [285, 239] width 15 height 10
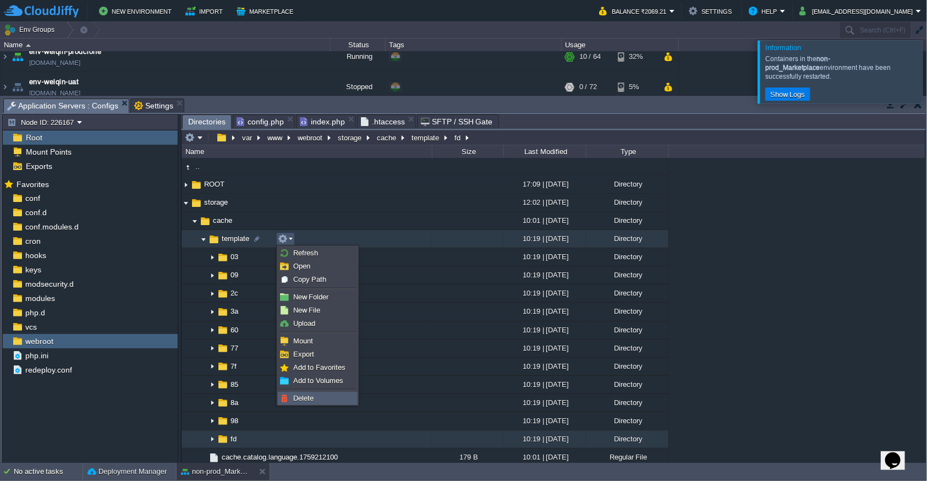
click at [322, 402] on link "Delete" at bounding box center [317, 398] width 79 height 12
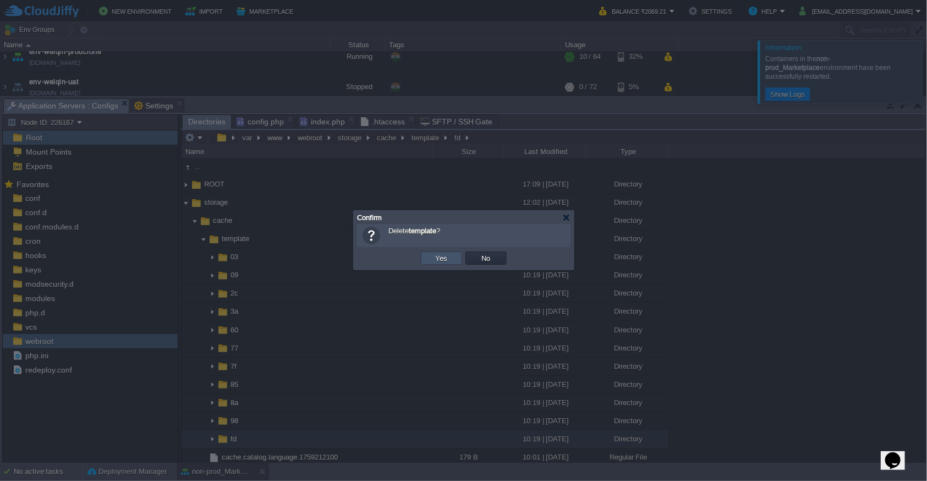
click at [437, 261] on button "Yes" at bounding box center [441, 258] width 19 height 10
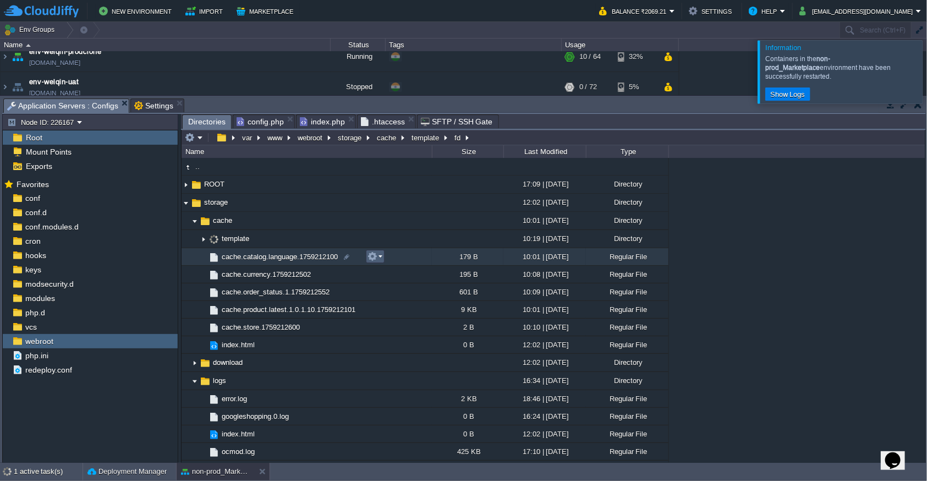
click at [378, 259] on em at bounding box center [374, 256] width 15 height 10
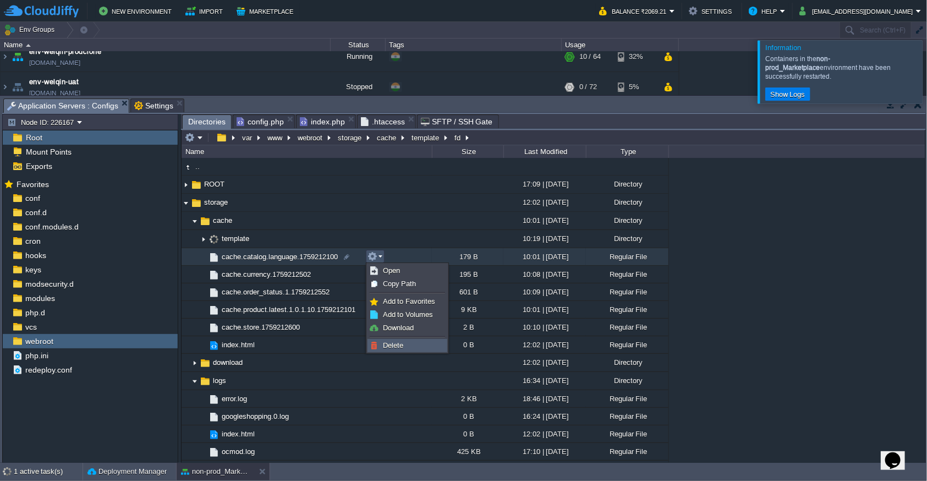
click at [399, 349] on link "Delete" at bounding box center [407, 345] width 79 height 12
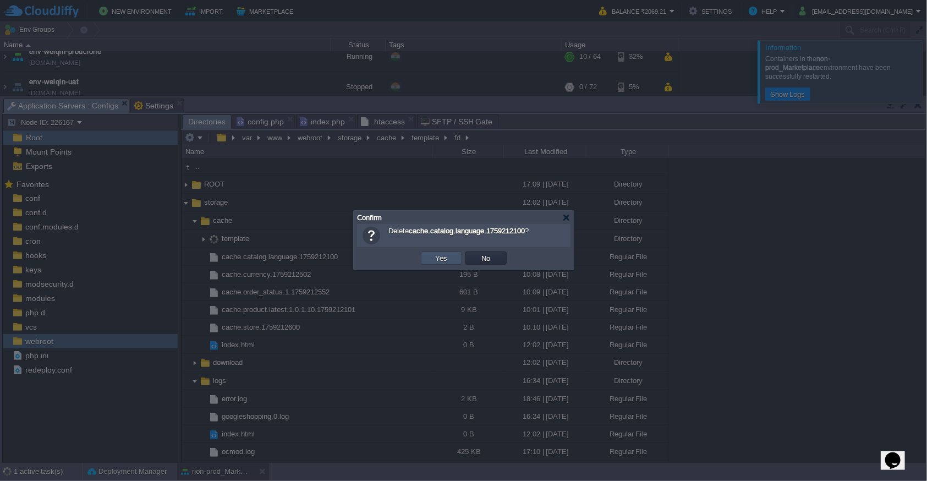
click at [446, 261] on button "Yes" at bounding box center [441, 258] width 19 height 10
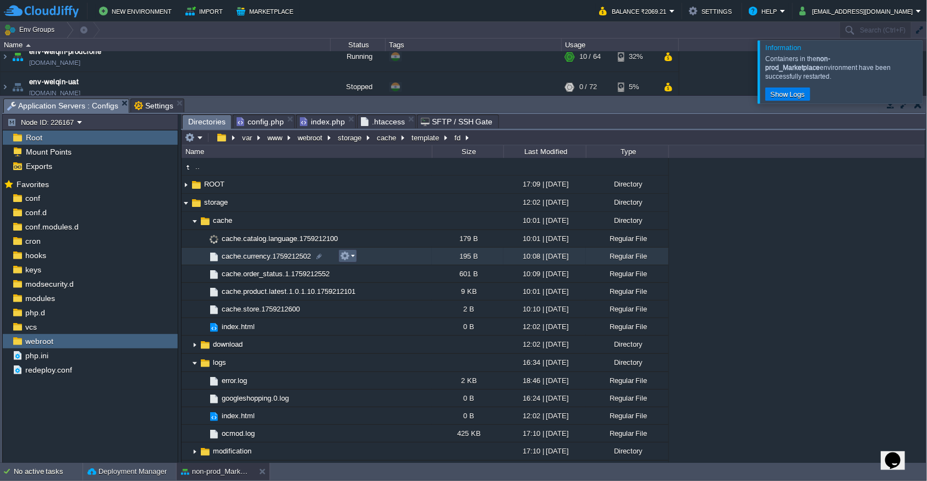
click at [349, 256] on em at bounding box center [347, 256] width 15 height 10
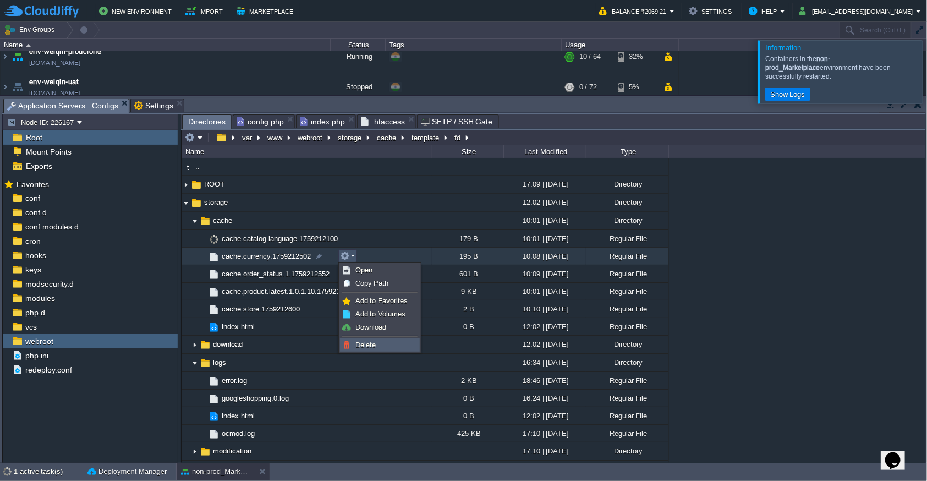
click at [364, 344] on span "Delete" at bounding box center [365, 344] width 20 height 8
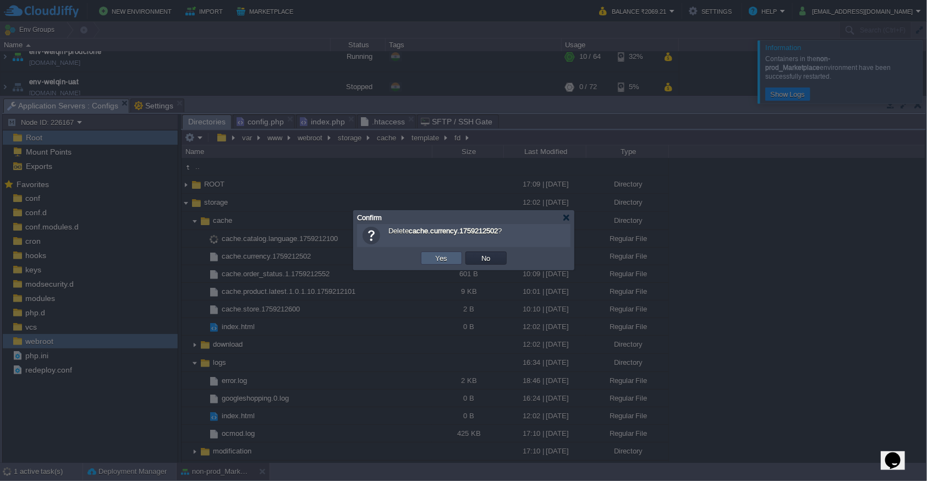
click at [436, 261] on button "Yes" at bounding box center [441, 258] width 19 height 10
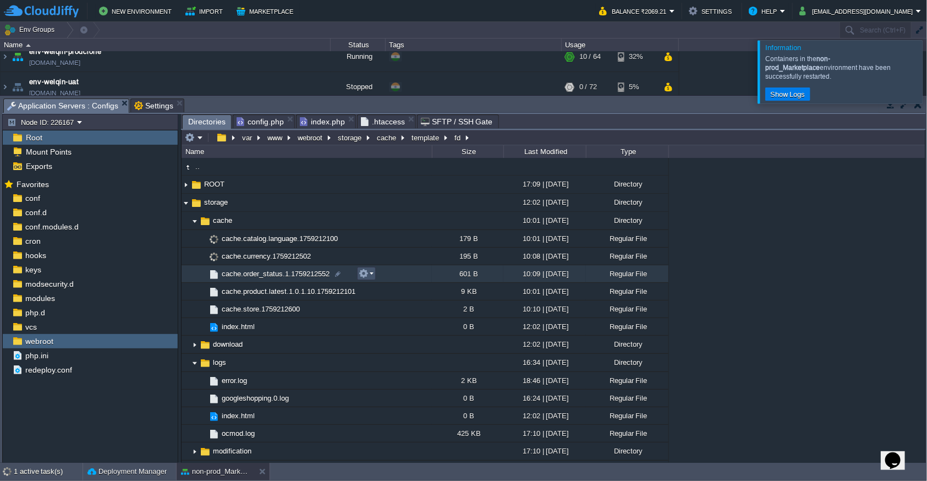
click at [368, 277] on button "button" at bounding box center [364, 273] width 10 height 10
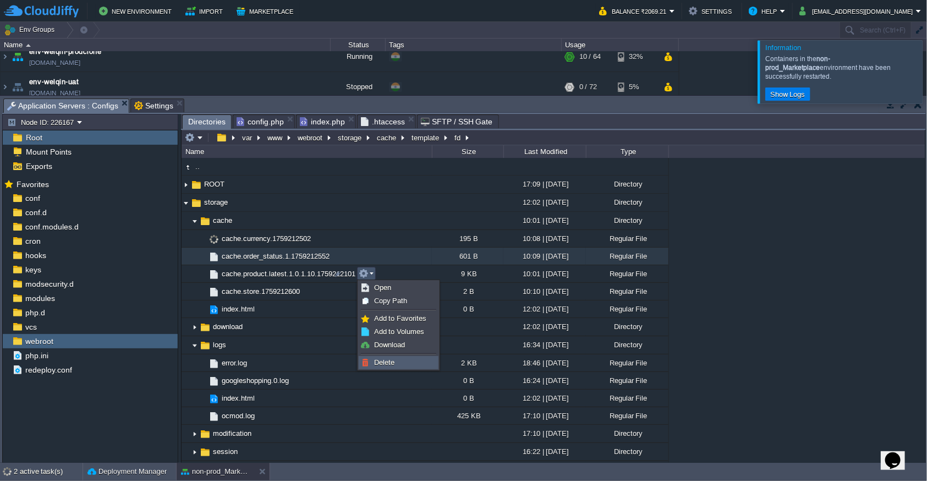
click at [381, 361] on span "Delete" at bounding box center [384, 362] width 20 height 8
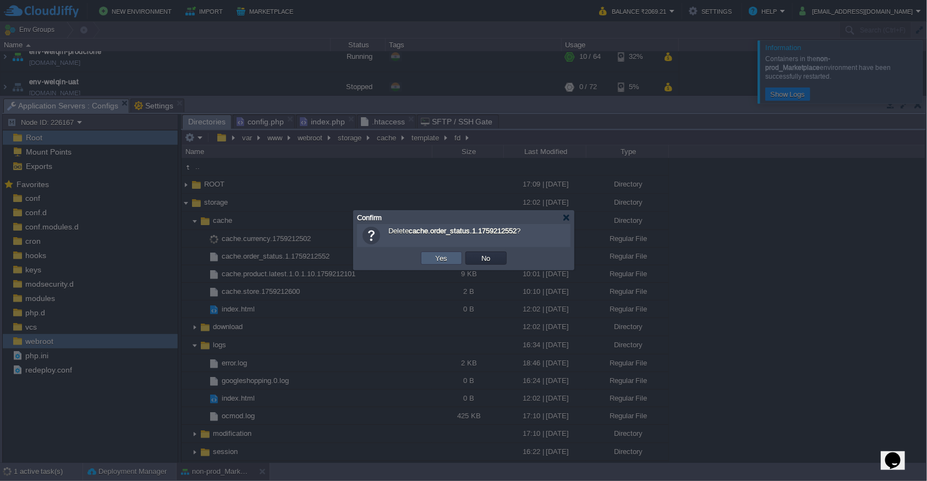
click at [454, 259] on td "Yes" at bounding box center [441, 257] width 41 height 13
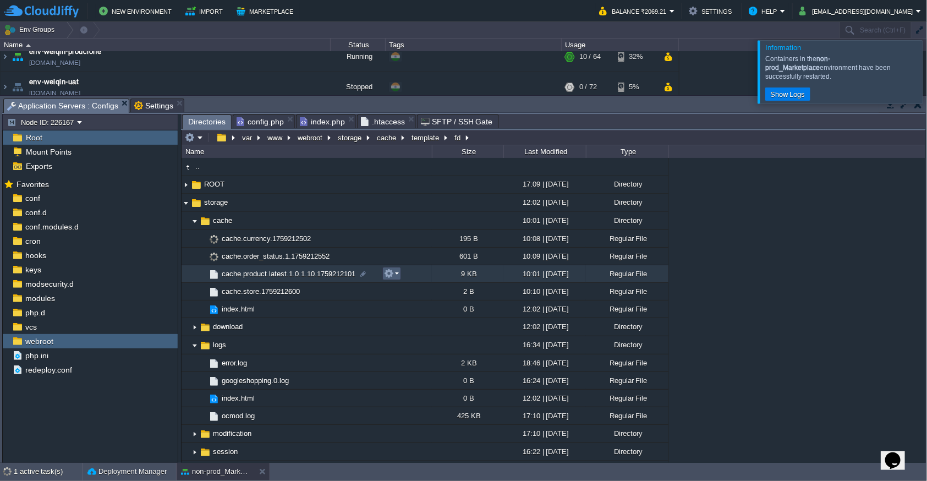
click at [386, 272] on button "button" at bounding box center [389, 273] width 10 height 10
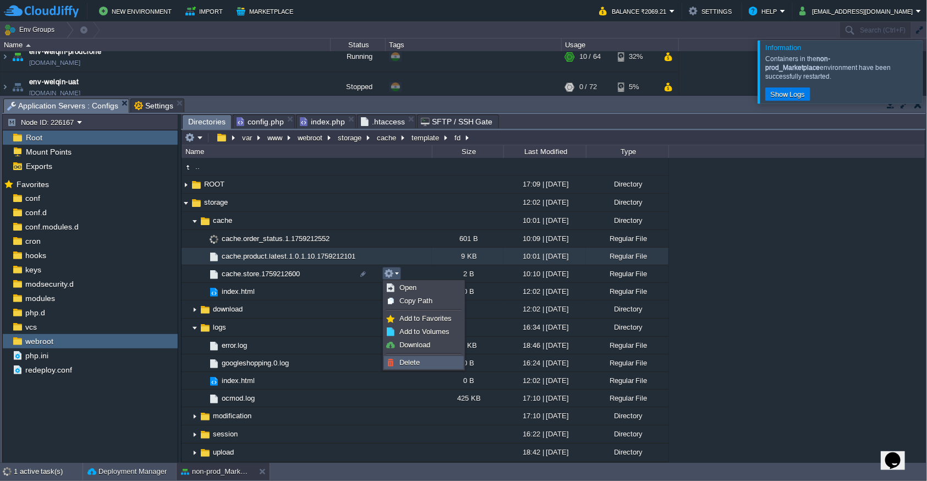
click at [397, 361] on link "Delete" at bounding box center [423, 362] width 79 height 12
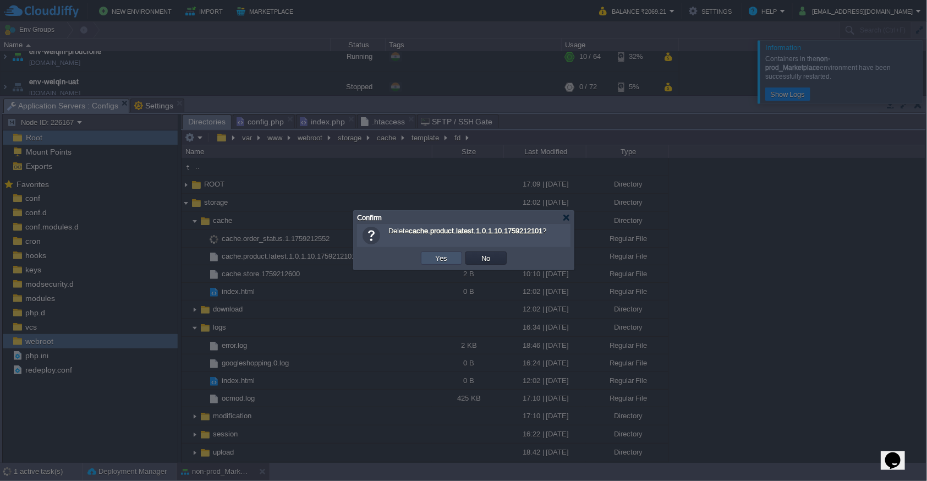
click at [448, 255] on button "Yes" at bounding box center [441, 258] width 19 height 10
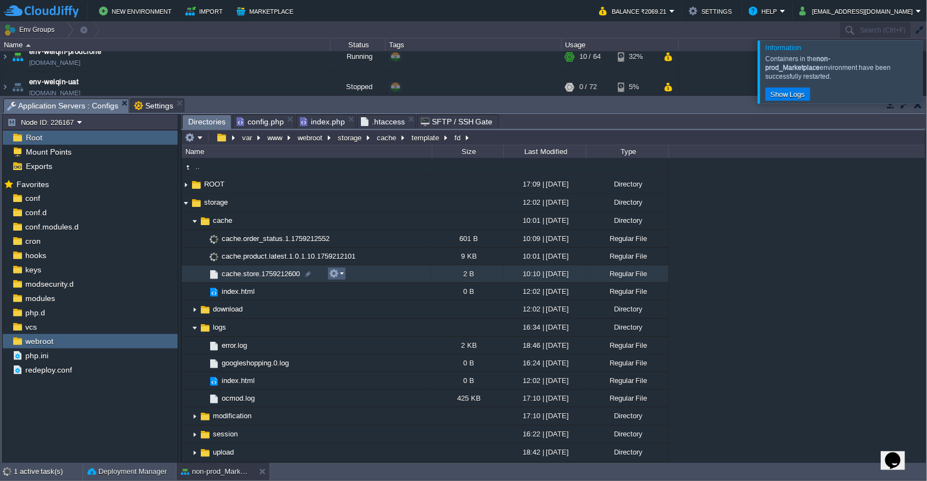
click at [336, 276] on button "button" at bounding box center [334, 273] width 10 height 10
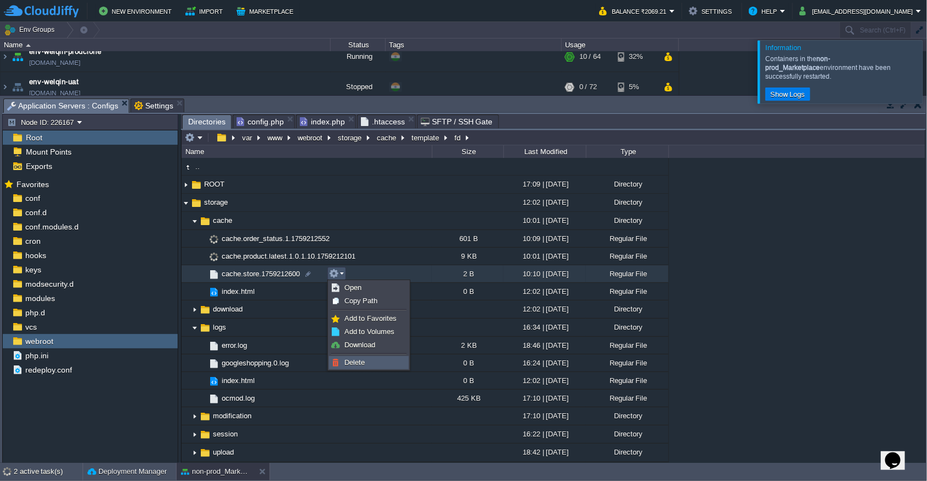
click at [367, 363] on link "Delete" at bounding box center [368, 362] width 79 height 12
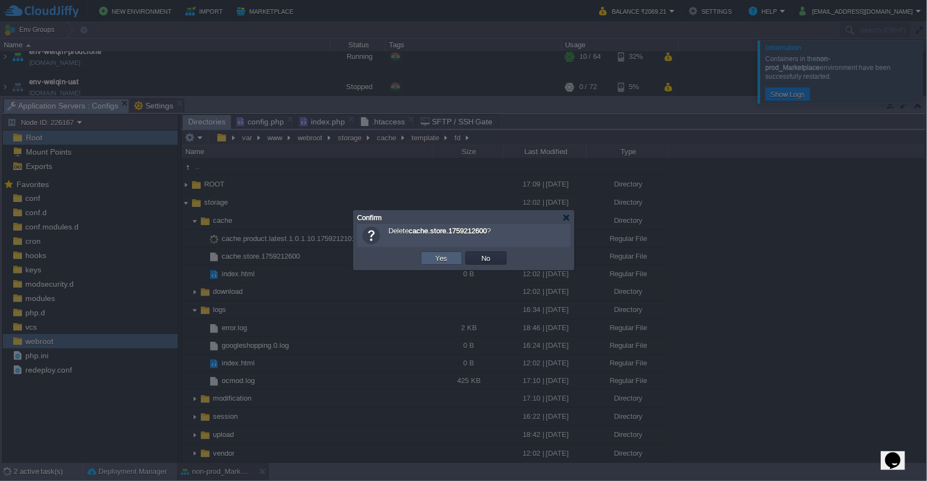
click at [444, 261] on button "Yes" at bounding box center [441, 258] width 19 height 10
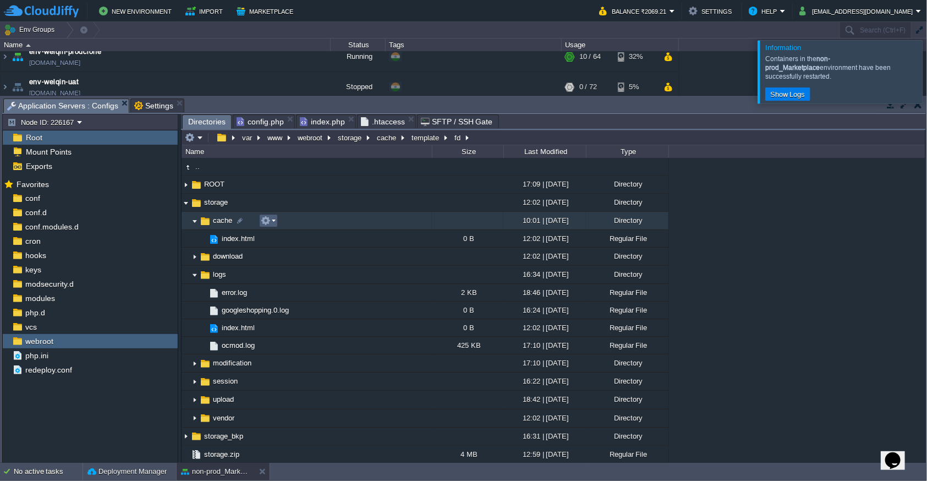
click at [273, 219] on em at bounding box center [268, 221] width 15 height 10
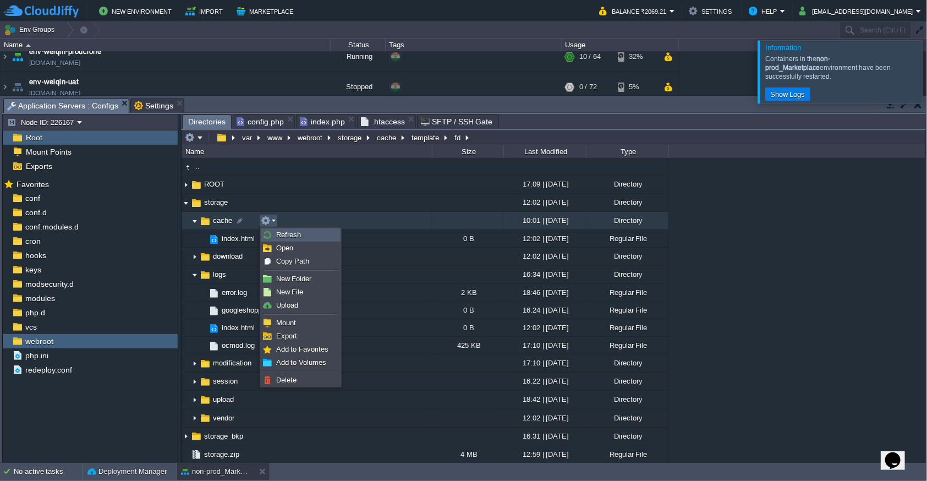
click at [301, 236] on link "Refresh" at bounding box center [300, 235] width 79 height 12
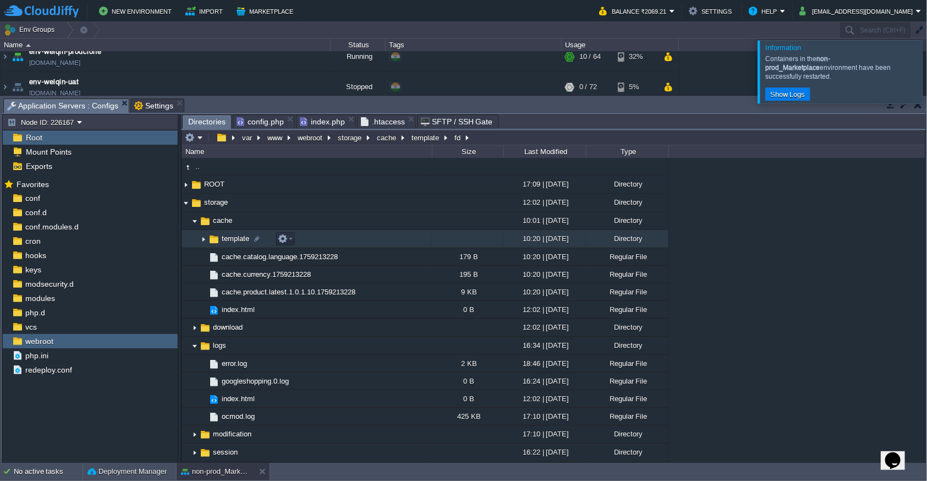
click at [199, 238] on img at bounding box center [203, 238] width 9 height 17
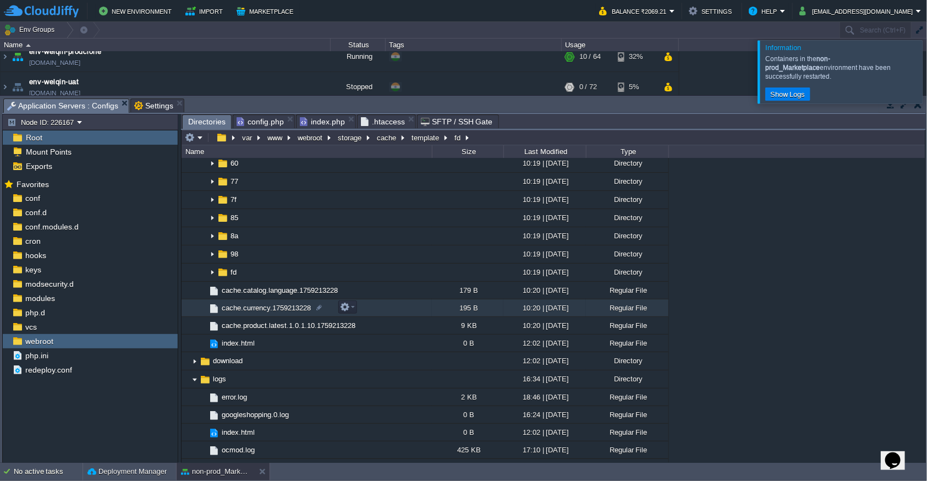
scroll to position [240, 0]
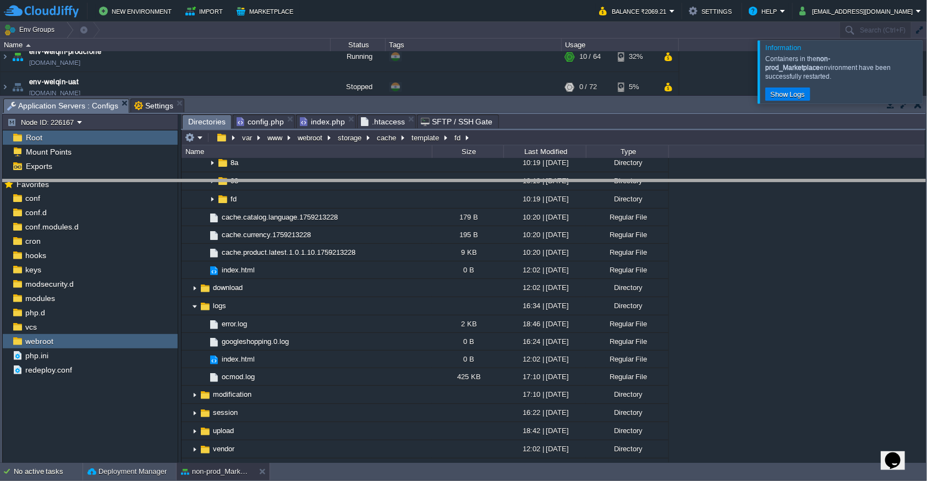
drag, startPoint x: 548, startPoint y: 109, endPoint x: 515, endPoint y: 359, distance: 252.0
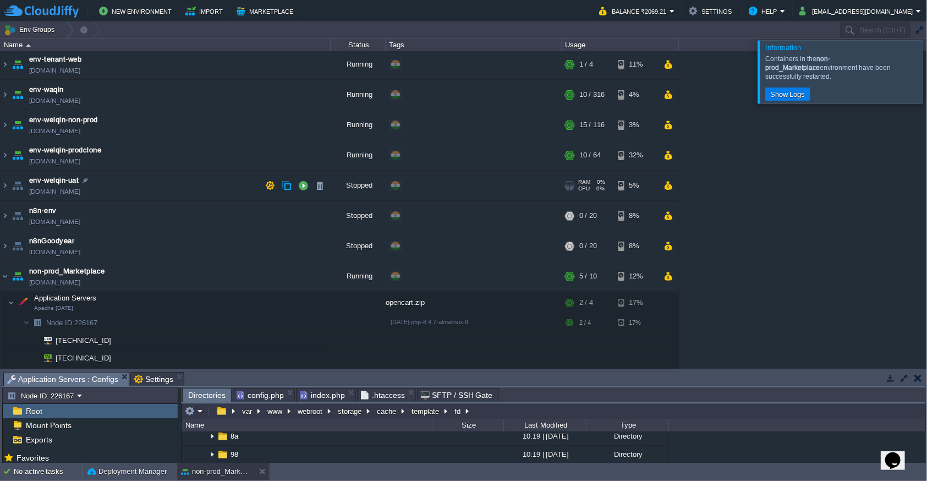
scroll to position [0, 0]
click at [255, 13] on button "Marketplace" at bounding box center [267, 10] width 60 height 13
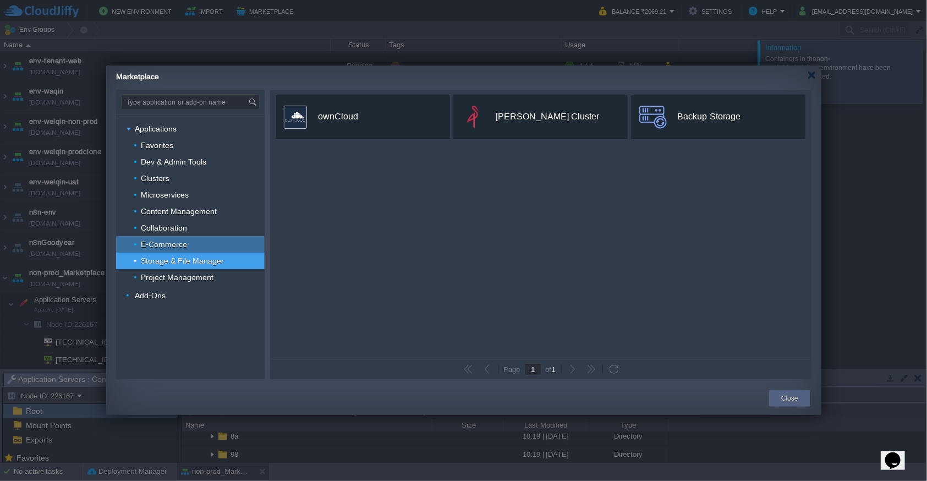
click at [201, 250] on div "E-Commerce" at bounding box center [190, 244] width 149 height 17
type input "Type application or add-on name"
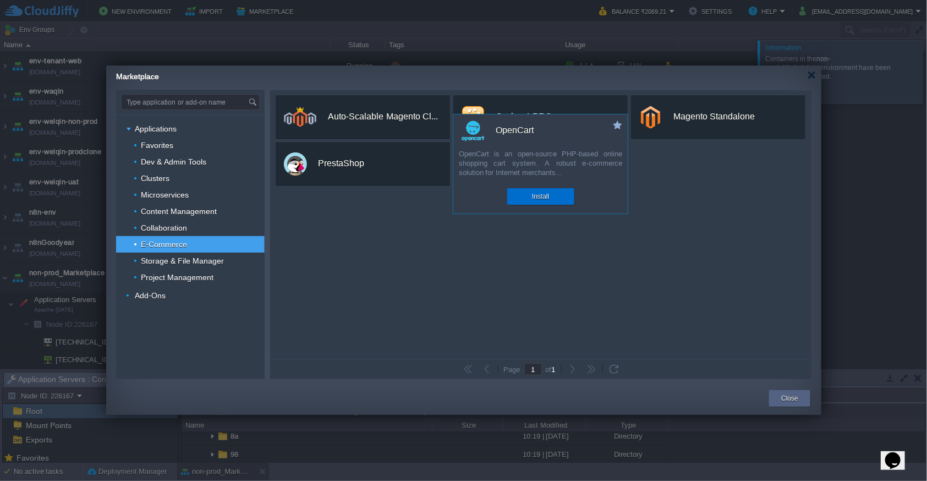
click at [548, 200] on button "Install" at bounding box center [540, 196] width 17 height 11
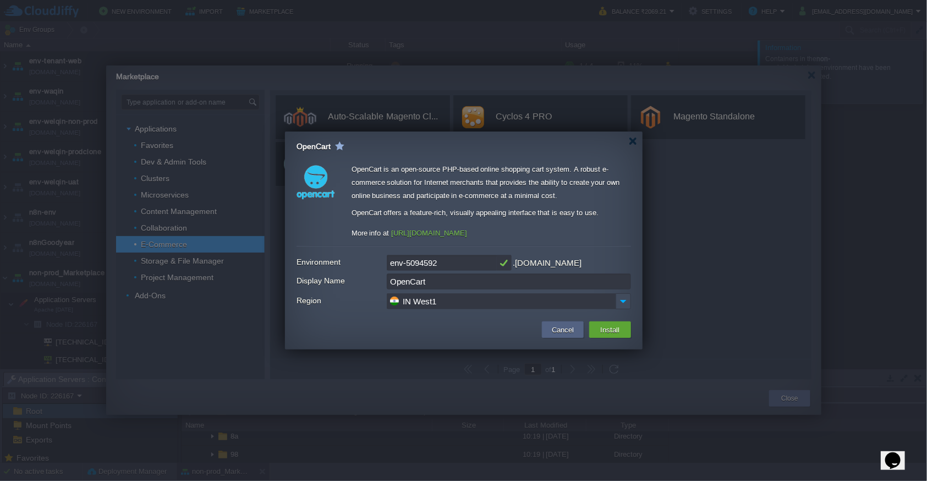
click at [471, 303] on input "IN West1" at bounding box center [501, 301] width 229 height 16
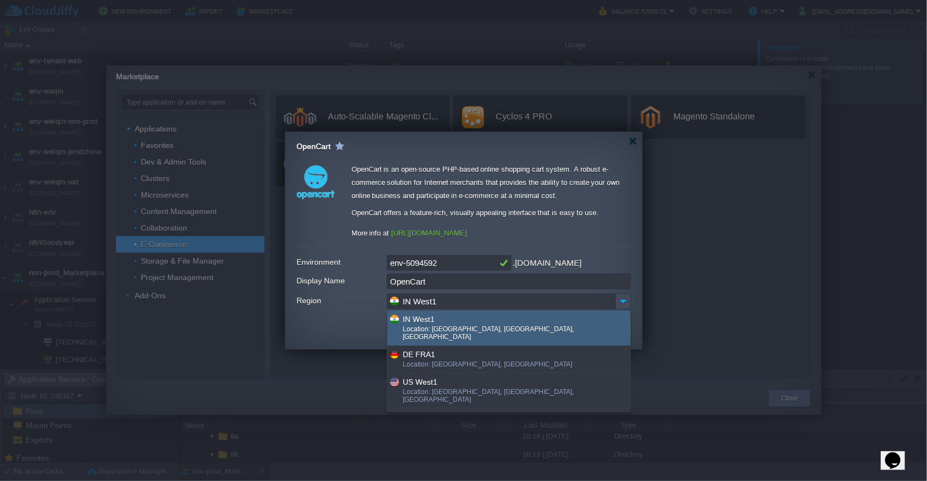
click at [471, 303] on input "IN West1" at bounding box center [501, 301] width 229 height 16
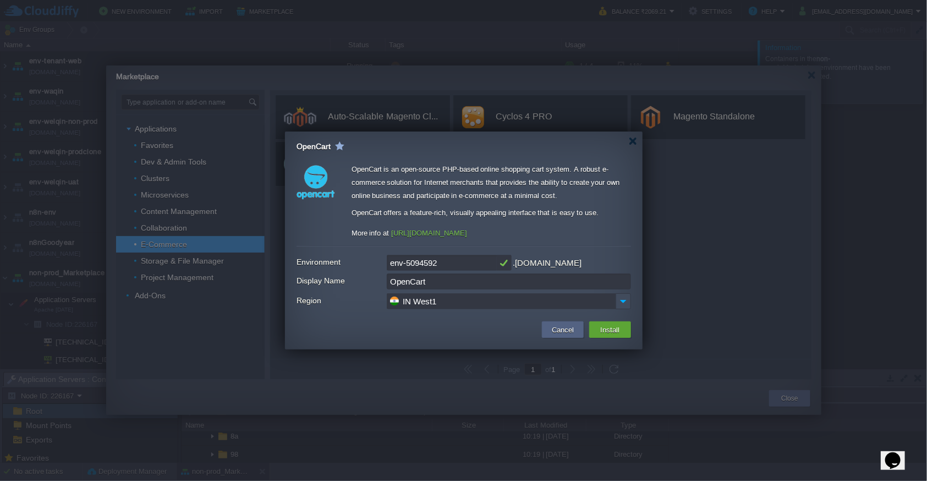
click at [463, 266] on input "env-5094592" at bounding box center [442, 263] width 110 height 16
type input "env-ecomm"
click at [605, 333] on button "Install" at bounding box center [610, 329] width 26 height 13
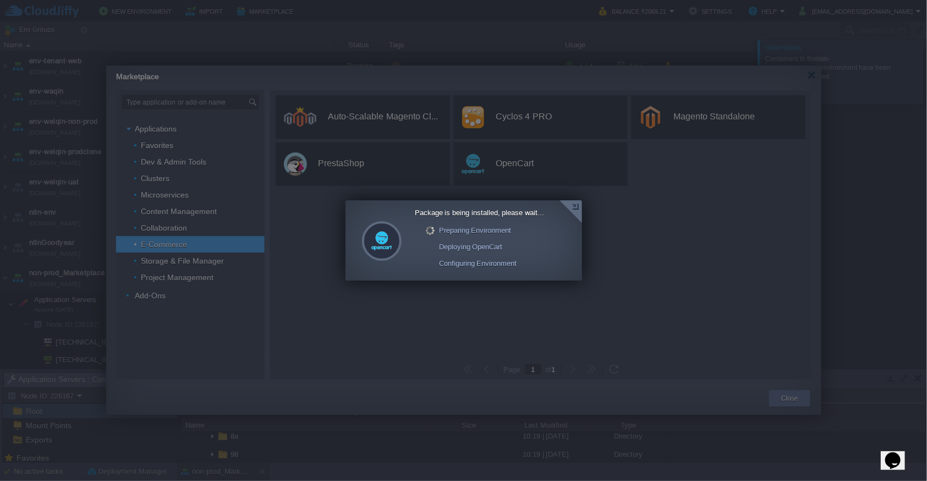
scroll to position [118, 0]
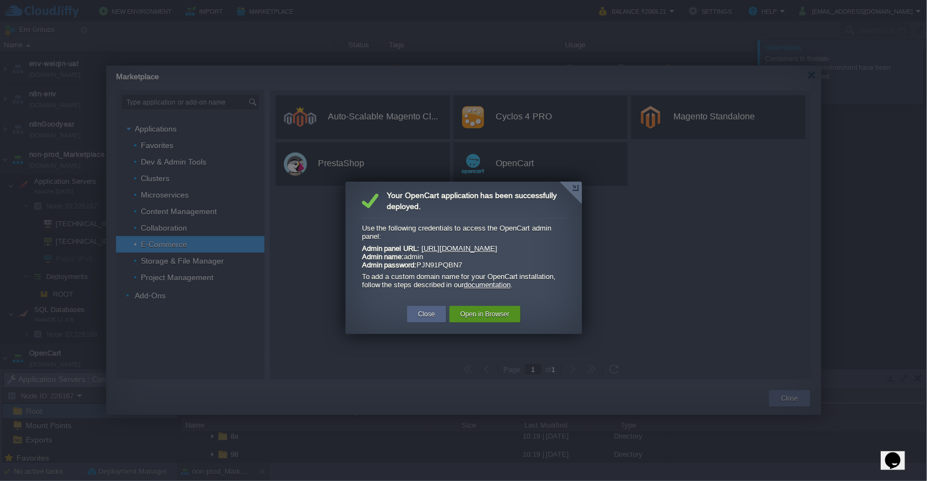
click at [496, 316] on button "Open in Browser" at bounding box center [484, 314] width 49 height 11
click at [421, 257] on p "Admin panel URL: [URL][DOMAIN_NAME] Admin name: admin Admin password: PJN91PQBN7" at bounding box center [460, 256] width 196 height 25
click at [473, 263] on p "Admin panel URL: [URL][DOMAIN_NAME] Admin name: admin Admin password: PJN91PQBN7" at bounding box center [460, 256] width 196 height 25
drag, startPoint x: 479, startPoint y: 269, endPoint x: 353, endPoint y: 250, distance: 128.0
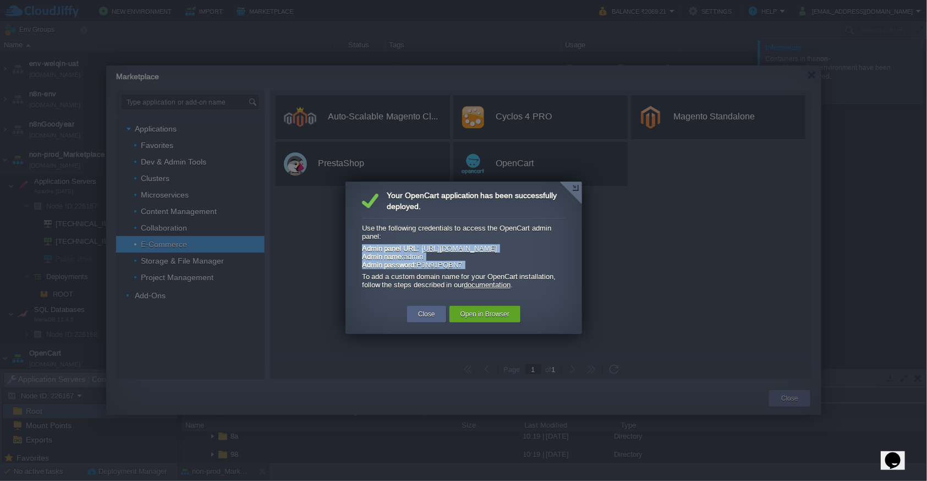
click at [353, 250] on div "Package is being installed, please wait... Preparing Environment Deploying Open…" at bounding box center [463, 242] width 237 height 120
copy div "Admin panel URL: [URL][DOMAIN_NAME] Admin name: admin Admin password: PJN91PQBN7"
click at [490, 262] on p "Admin panel URL: [URL][DOMAIN_NAME] Admin name: admin Admin password: PJN91PQBN7" at bounding box center [460, 256] width 196 height 25
click at [497, 249] on link "[URL][DOMAIN_NAME]" at bounding box center [459, 248] width 76 height 8
drag, startPoint x: 362, startPoint y: 264, endPoint x: 466, endPoint y: 266, distance: 104.0
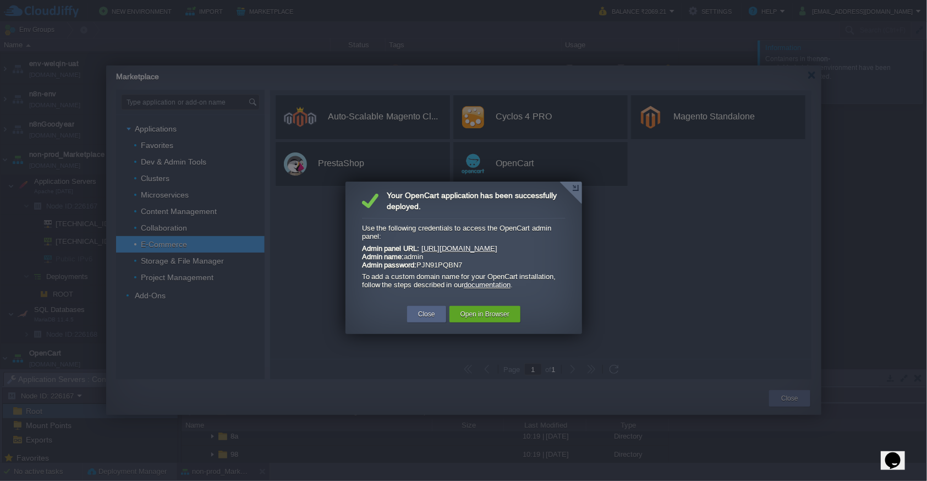
click at [466, 266] on p "Admin panel URL: [URL][DOMAIN_NAME] Admin name: admin Admin password: PJN91PQBN7" at bounding box center [460, 256] width 196 height 25
click at [431, 315] on button "Close" at bounding box center [426, 314] width 17 height 11
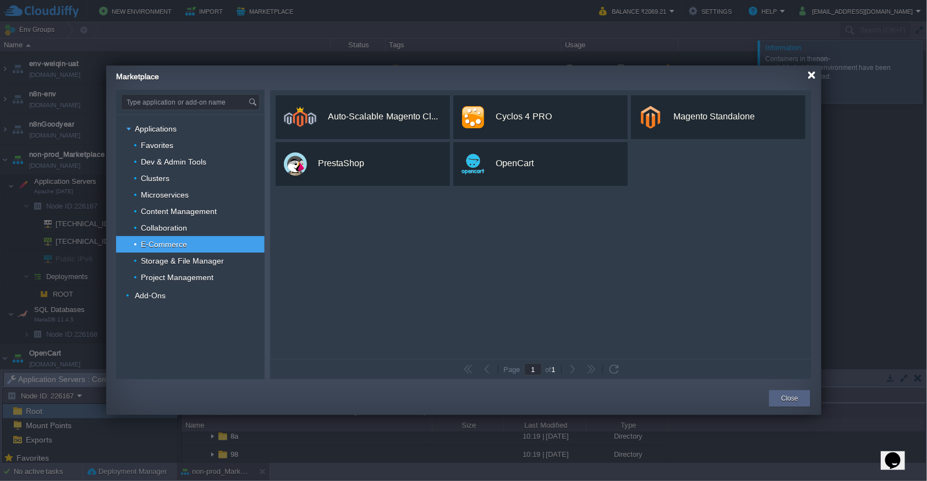
click at [810, 76] on div at bounding box center [811, 75] width 8 height 8
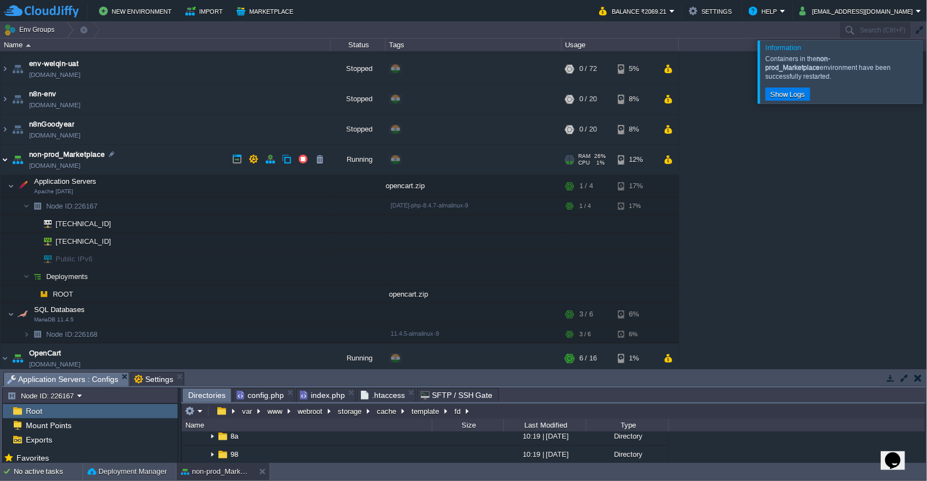
click at [4, 161] on img at bounding box center [5, 160] width 9 height 30
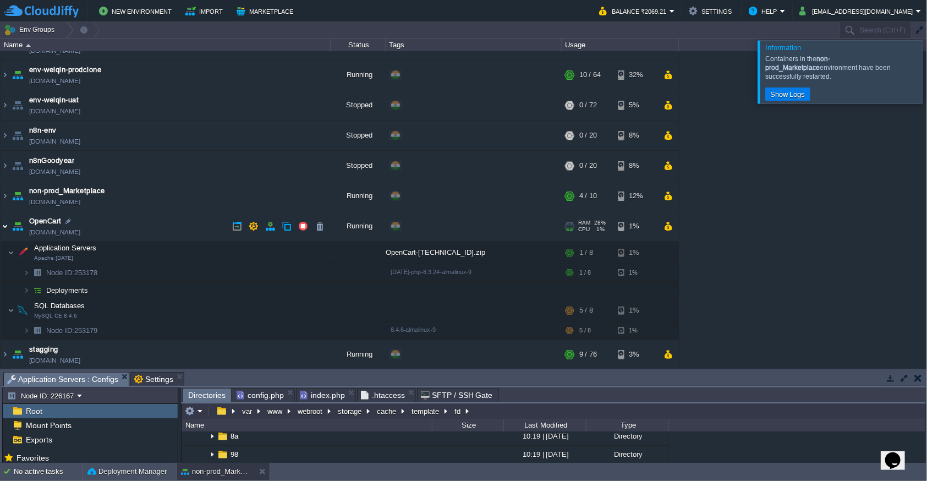
click at [3, 226] on img at bounding box center [5, 226] width 9 height 30
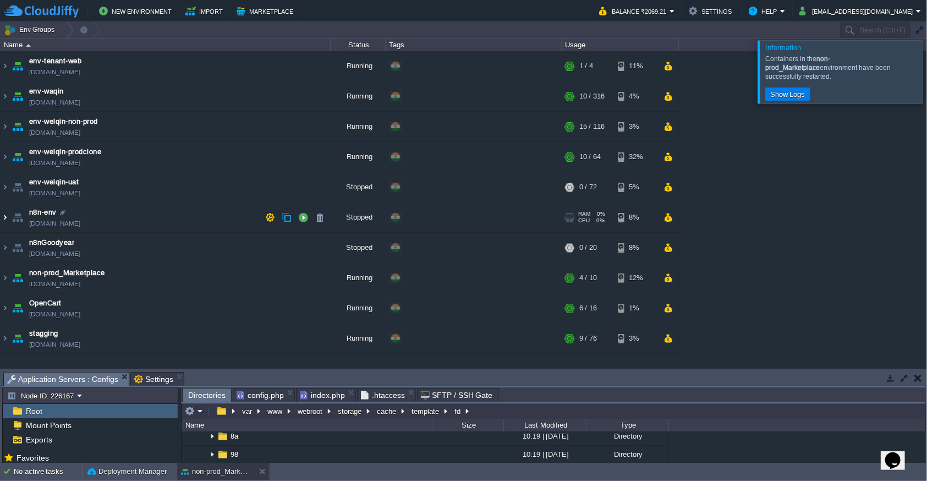
scroll to position [0, 0]
click at [306, 279] on button "button" at bounding box center [303, 278] width 10 height 10
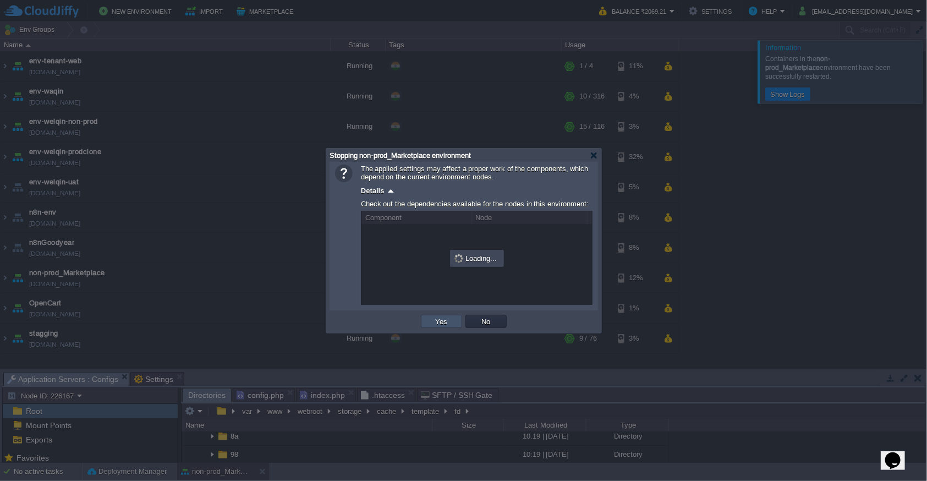
click at [442, 322] on button "Yes" at bounding box center [441, 321] width 19 height 10
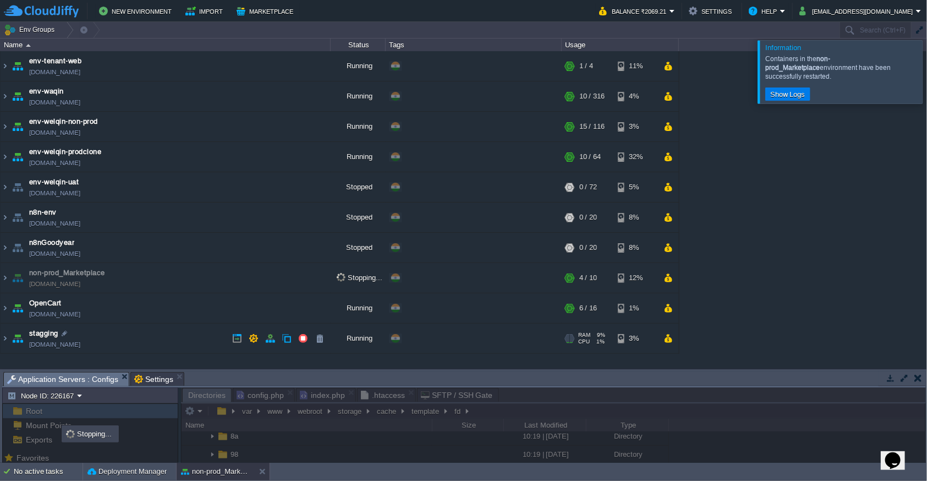
click at [918, 378] on button "button" at bounding box center [918, 378] width 8 height 10
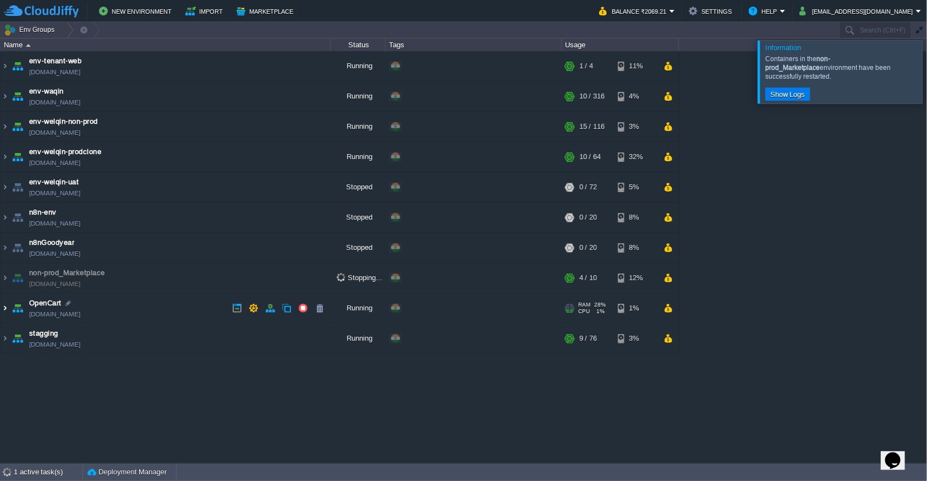
click at [7, 306] on img at bounding box center [5, 308] width 9 height 30
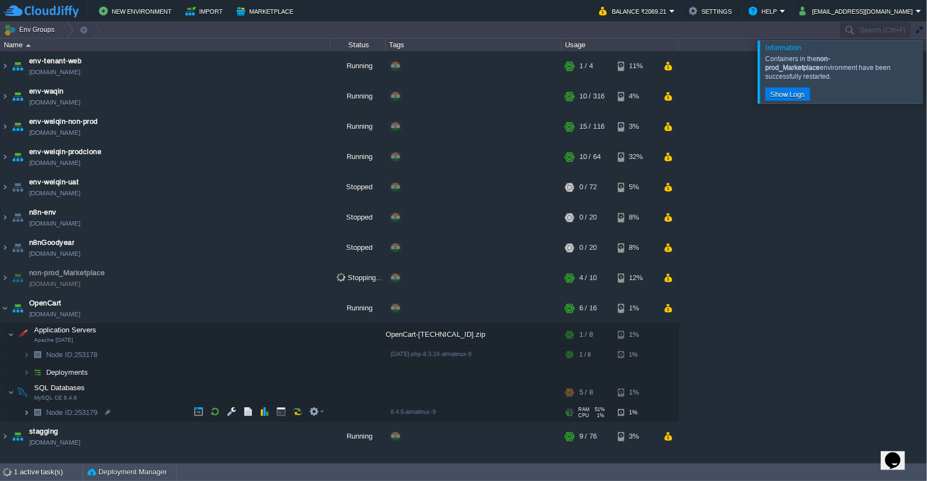
click at [26, 414] on img at bounding box center [26, 412] width 7 height 17
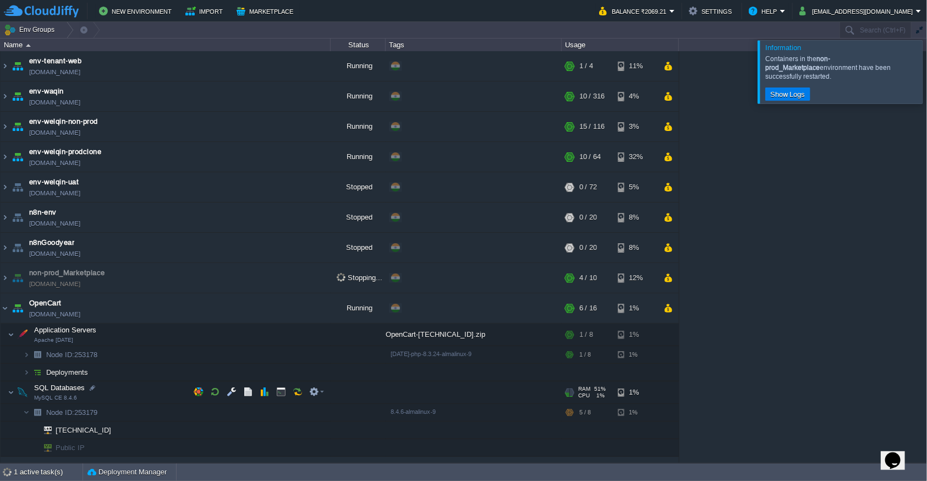
scroll to position [23, 0]
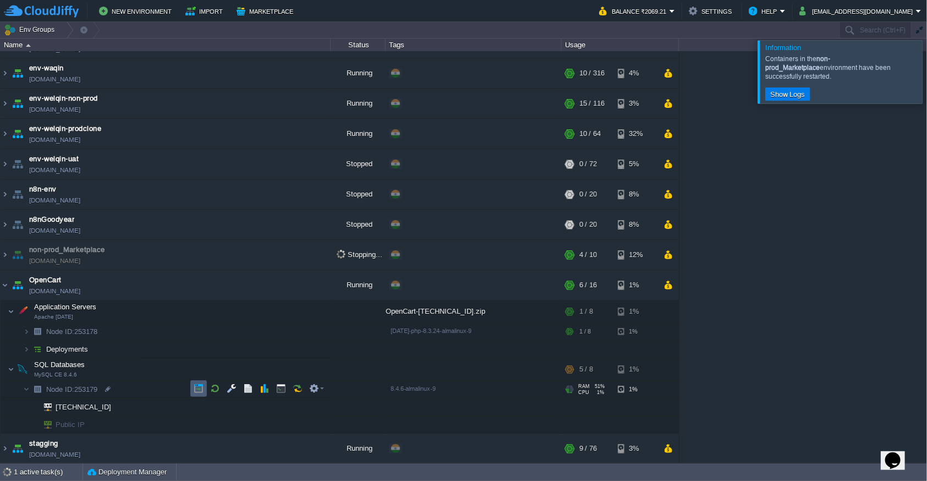
click at [199, 391] on button "button" at bounding box center [199, 388] width 10 height 10
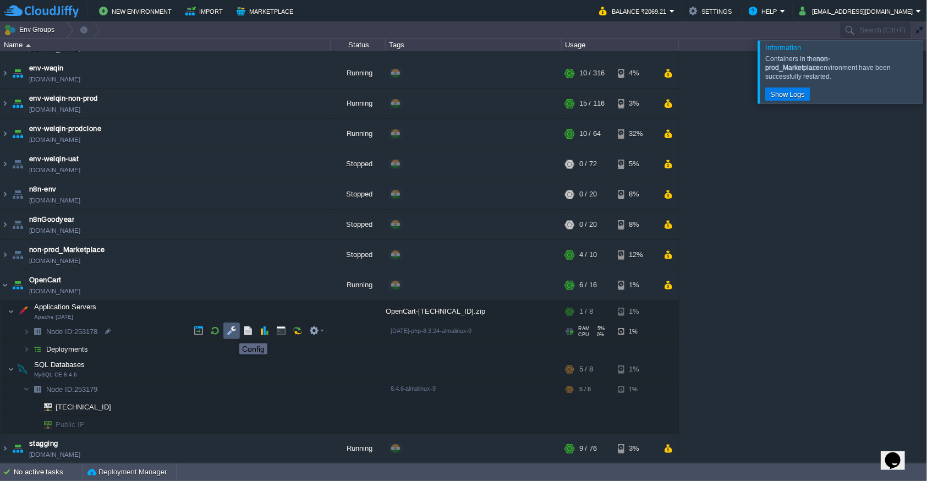
click at [232, 332] on button "button" at bounding box center [232, 331] width 10 height 10
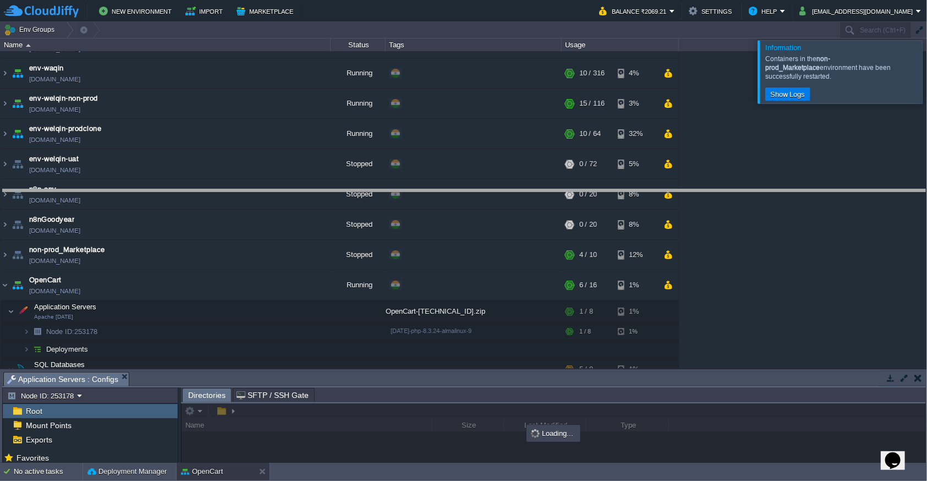
drag, startPoint x: 440, startPoint y: 382, endPoint x: 462, endPoint y: 197, distance: 185.6
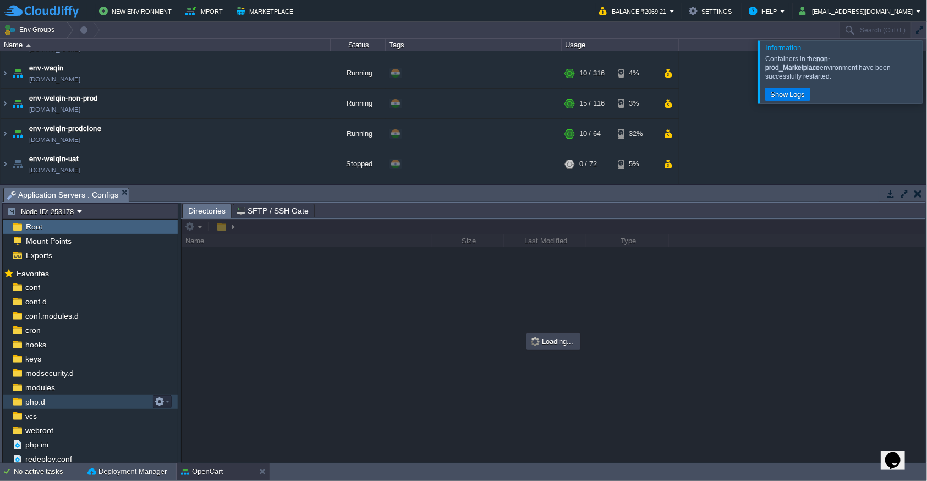
scroll to position [1, 0]
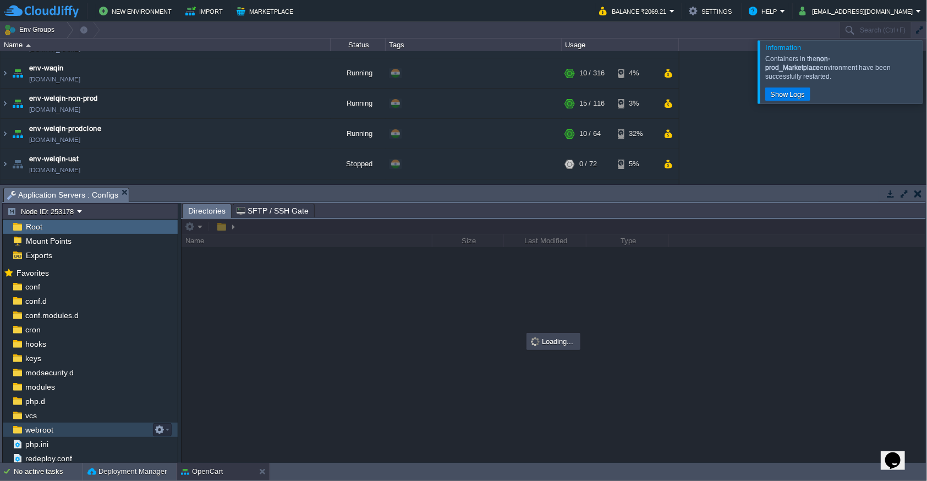
click at [78, 428] on div "webroot" at bounding box center [90, 429] width 175 height 14
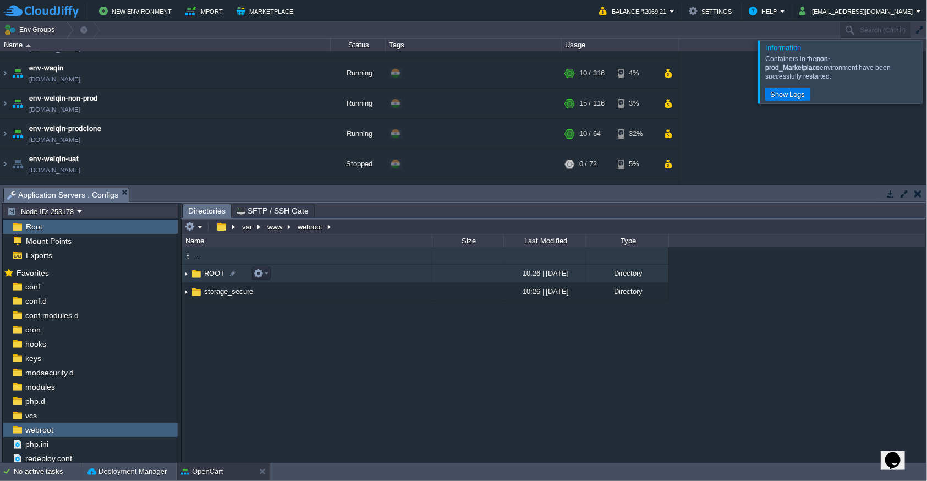
click at [294, 274] on td "ROOT" at bounding box center [307, 274] width 250 height 18
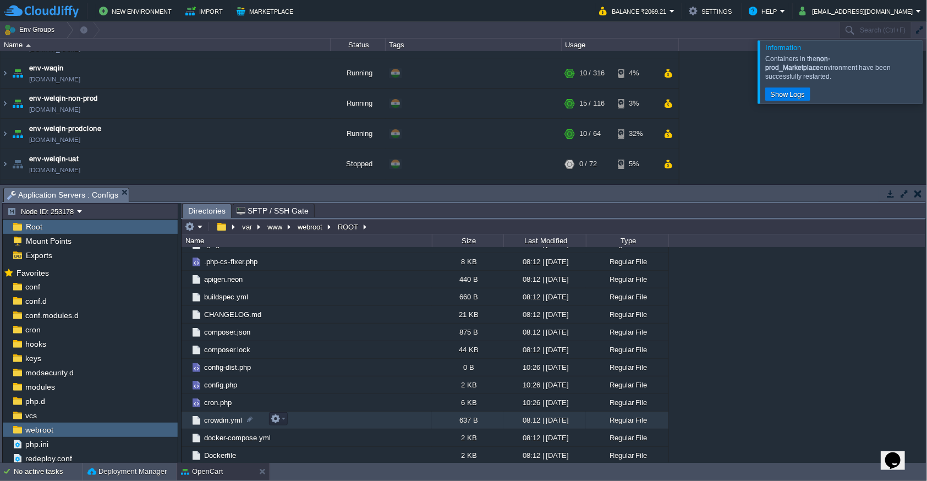
scroll to position [240, 0]
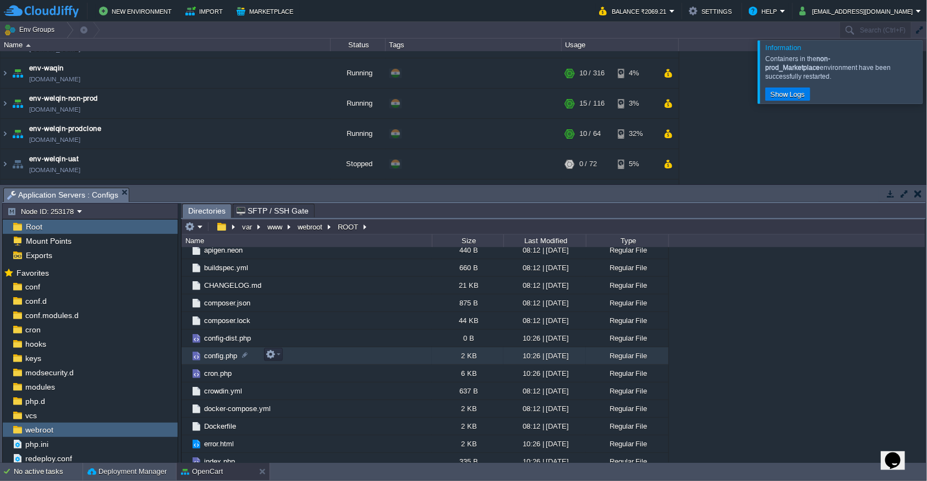
click at [328, 351] on td "config.php" at bounding box center [307, 356] width 250 height 18
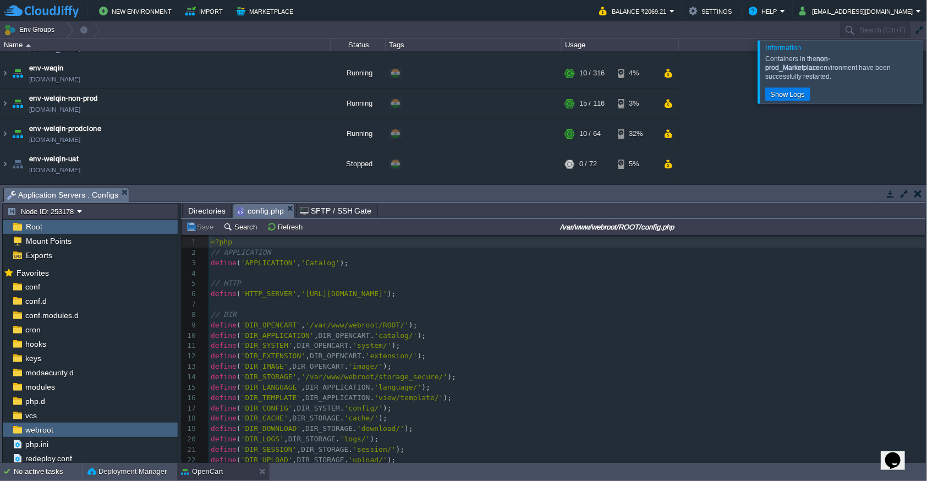
scroll to position [108, 0]
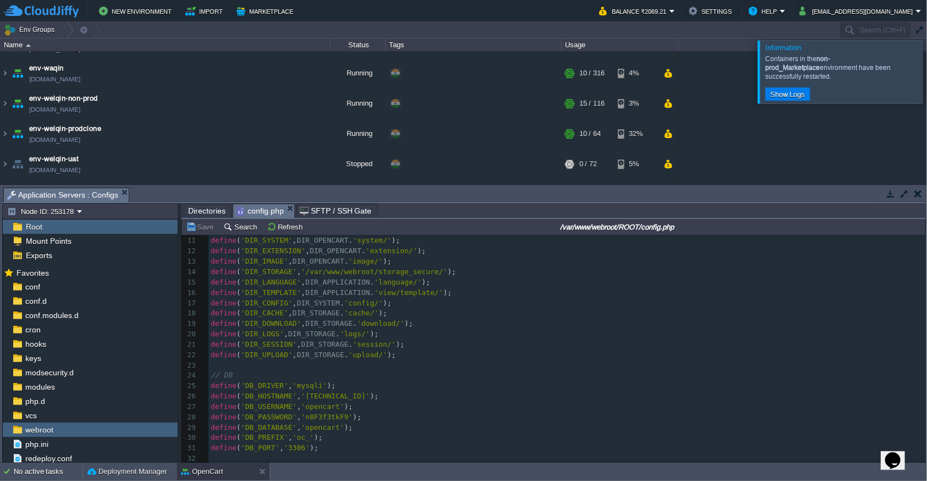
click at [342, 413] on div "32 1 <?php 2 // APPLICATION 3 define ( 'APPLICATION' , 'Catalog' ); 4 ​ 5 // HT…" at bounding box center [566, 298] width 717 height 332
type textarea "n8F3f3tkF9"
click at [321, 407] on pre "define ( 'DB_USERNAME' , 'opencart' );" at bounding box center [566, 407] width 717 height 10
type textarea "opencart"
click at [339, 411] on div "x 1 <?php 2 // APPLICATION 3 define ( 'APPLICATION' , 'Catalog' ); 4 ​ 5 // HTT…" at bounding box center [566, 298] width 717 height 332
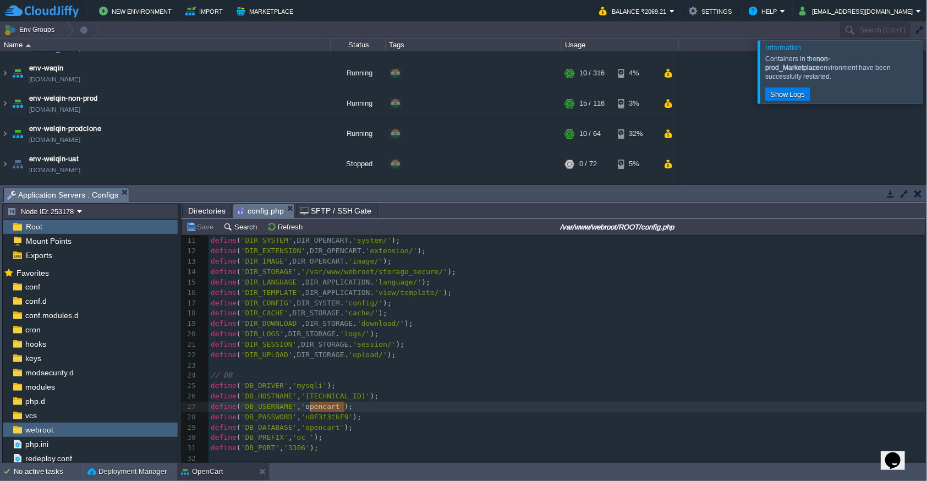
type textarea "n8F3f3tkF9"
click at [475, 382] on pre "define ( 'DB_DRIVER' , 'mysqli' );" at bounding box center [566, 386] width 717 height 10
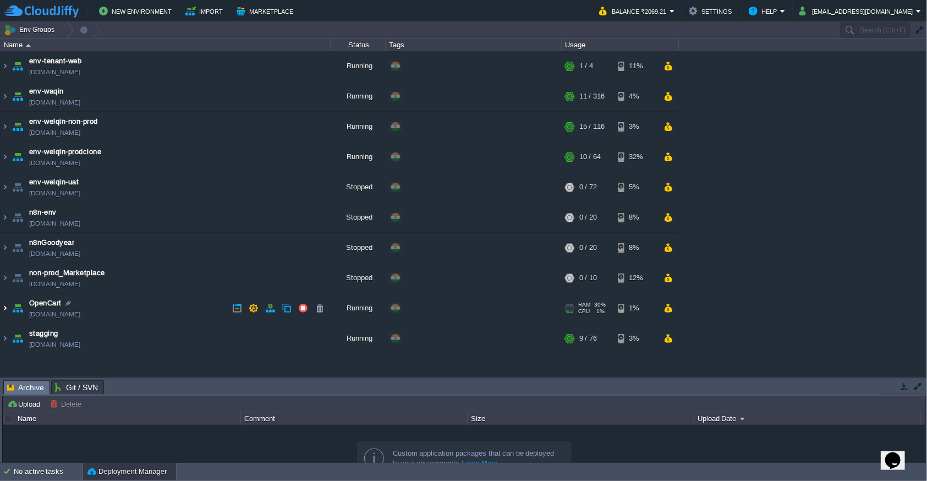
click at [6, 308] on img at bounding box center [5, 308] width 9 height 30
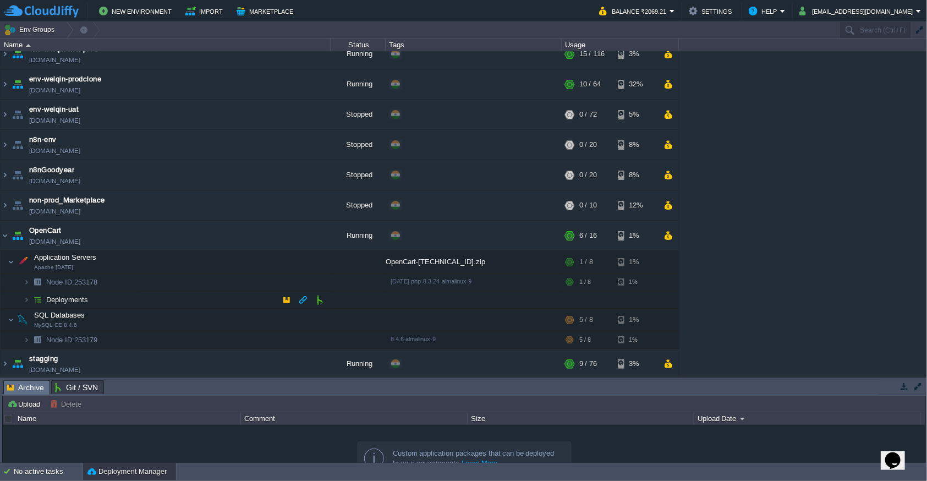
scroll to position [74, 0]
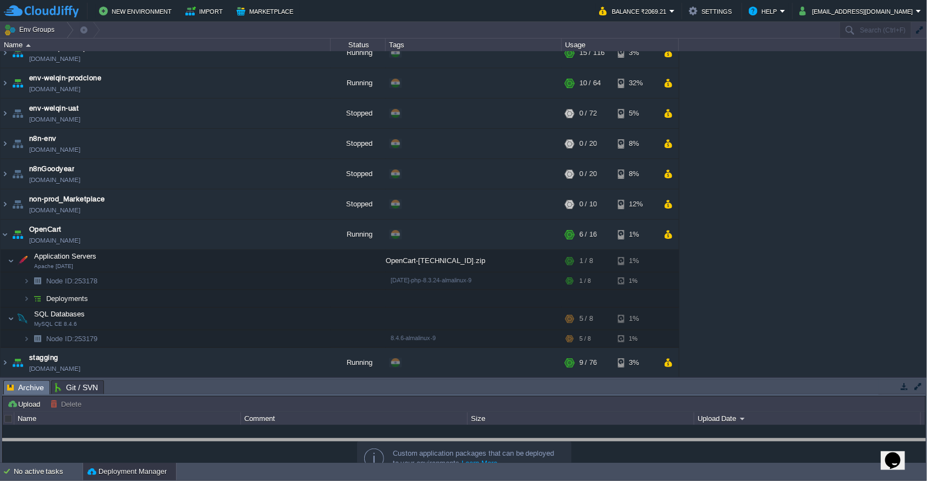
drag, startPoint x: 187, startPoint y: 388, endPoint x: 185, endPoint y: 457, distance: 68.8
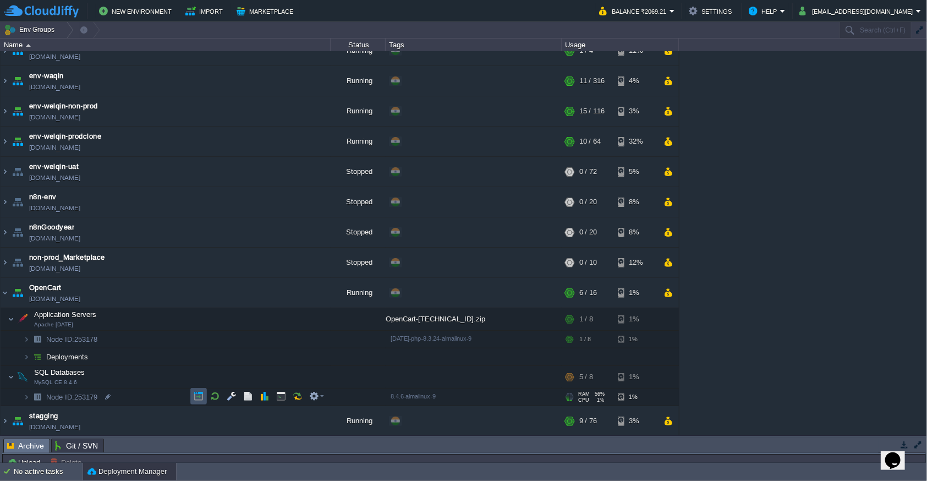
click at [196, 395] on button "button" at bounding box center [199, 396] width 10 height 10
